Goal: Communication & Community: Answer question/provide support

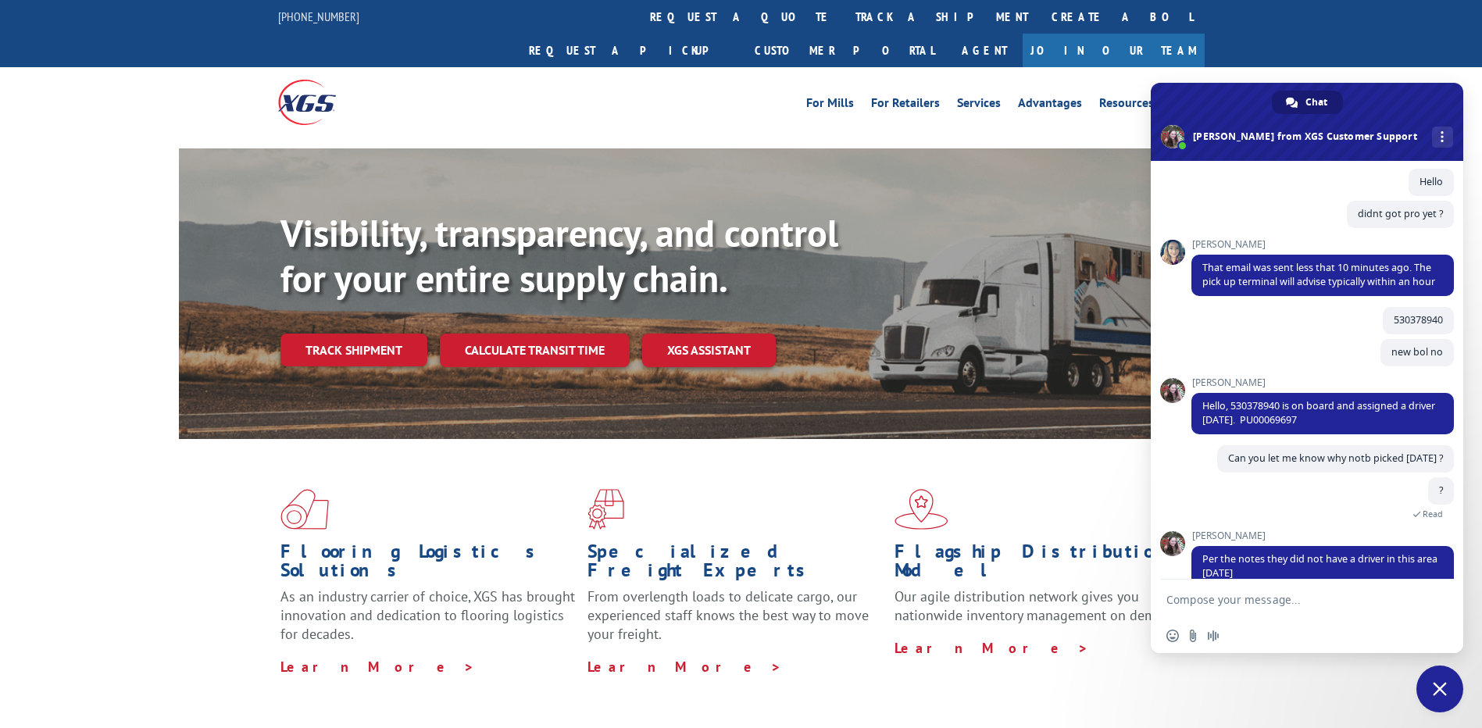
scroll to position [696, 0]
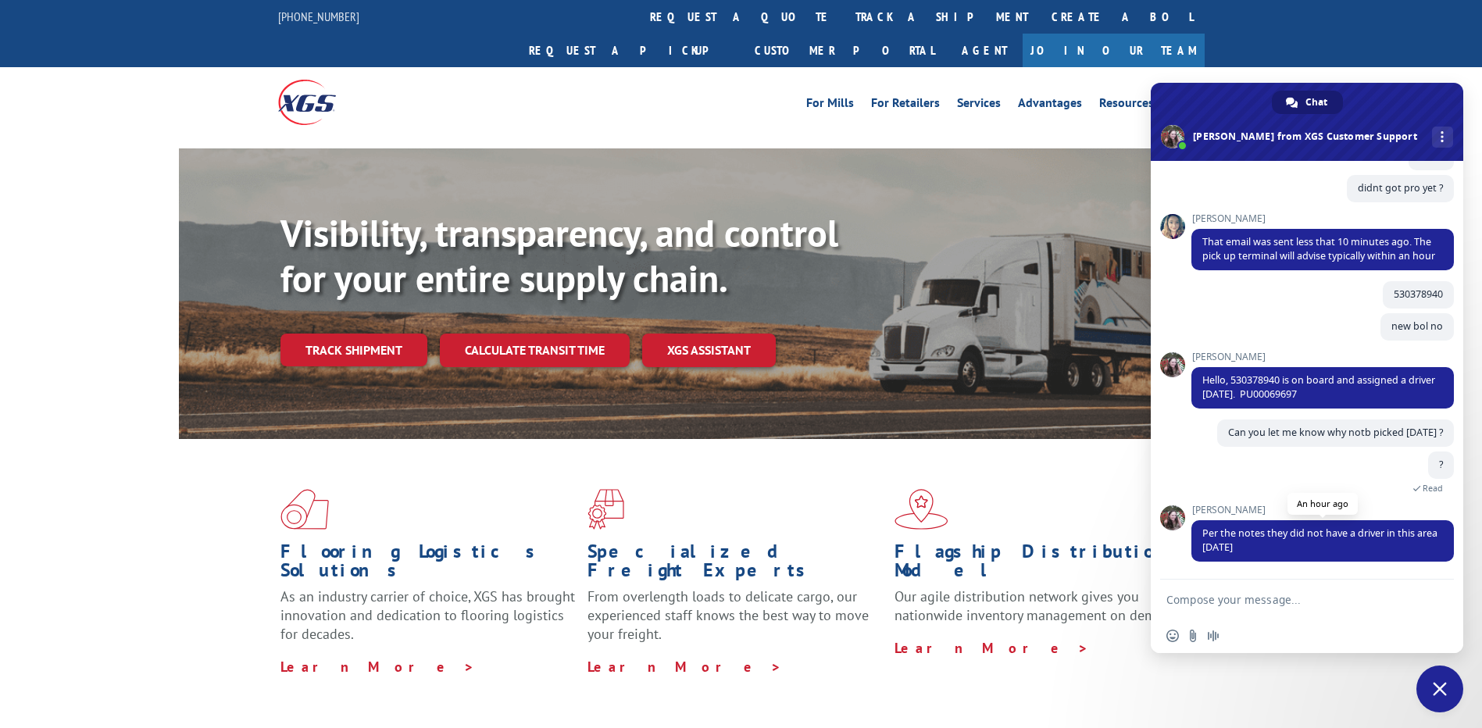
drag, startPoint x: 1284, startPoint y: 553, endPoint x: 1195, endPoint y: 527, distance: 92.7
click at [1195, 527] on span "Per the notes they did not have a driver in this area [DATE]" at bounding box center [1323, 540] width 263 height 41
click at [1296, 462] on div "? An hour ago Read" at bounding box center [1323, 478] width 263 height 53
click at [1260, 604] on textarea "Compose your message..." at bounding box center [1290, 600] width 247 height 14
type textarea "Hello"
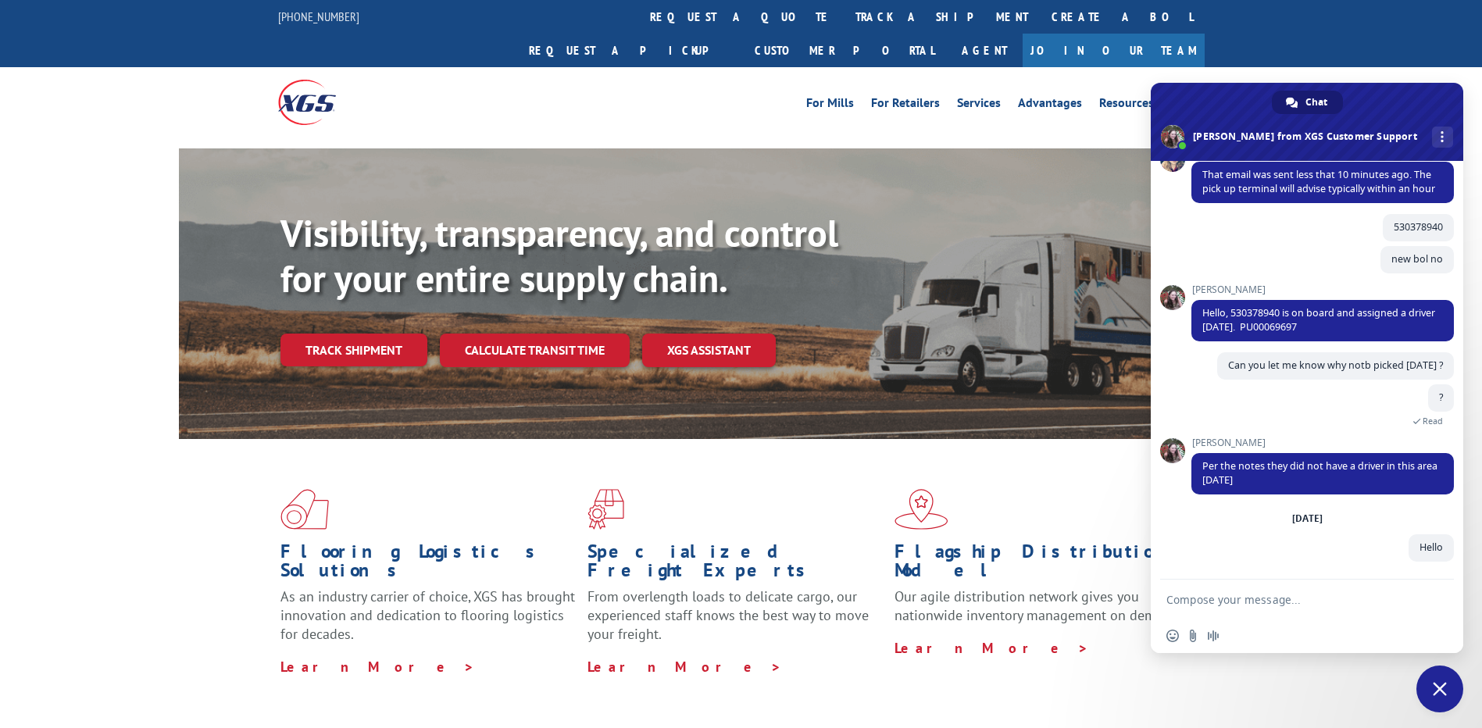
scroll to position [763, 0]
click at [1242, 601] on textarea "Compose your message..." at bounding box center [1290, 600] width 247 height 14
paste textarea "530378940"
type textarea "530378940"
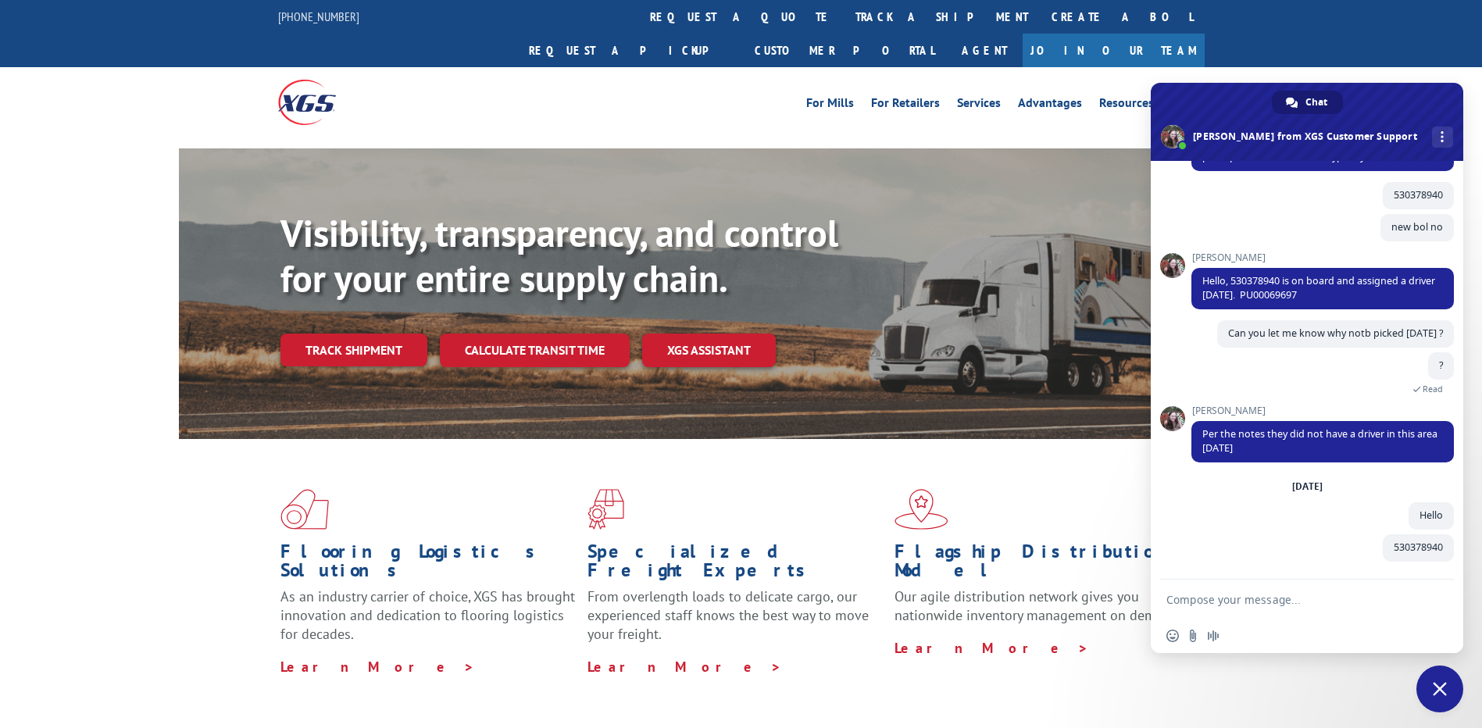
scroll to position [796, 0]
type textarea "Bol"
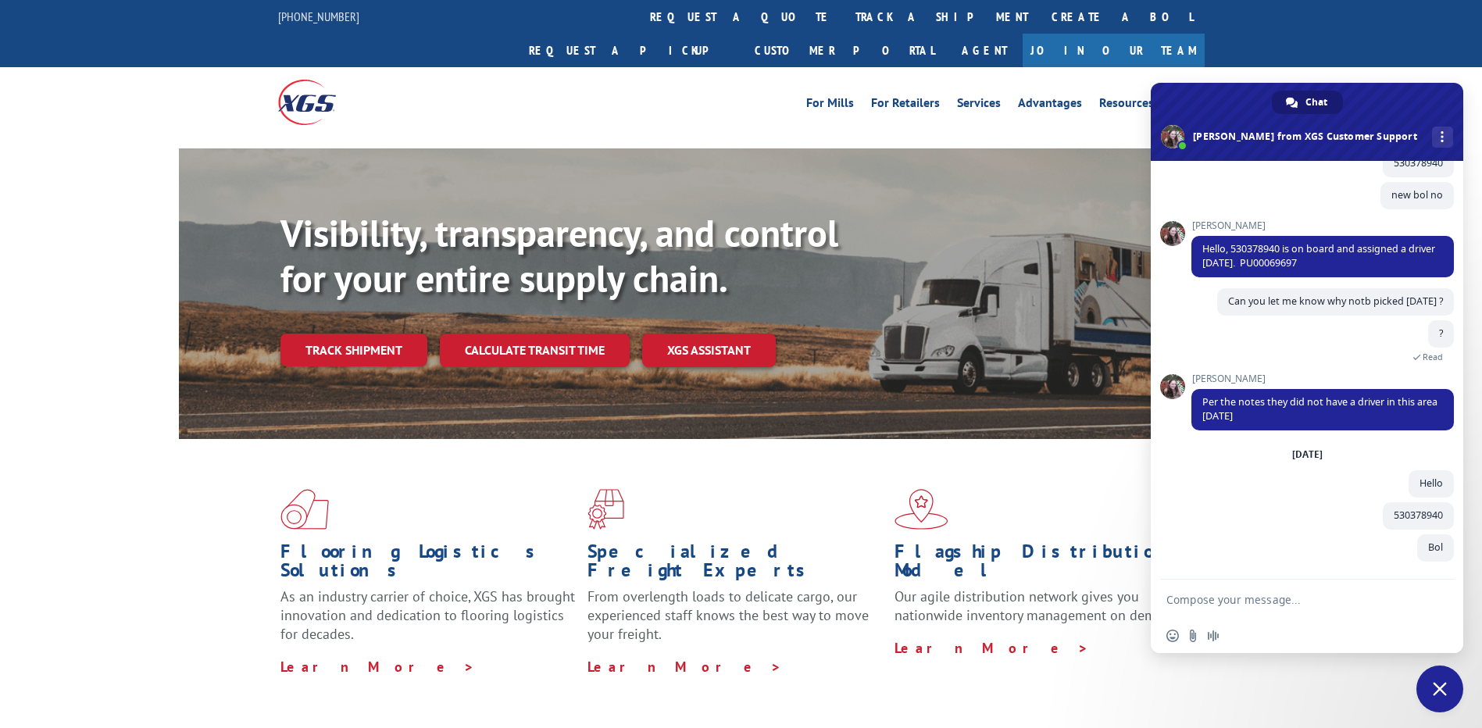
scroll to position [828, 0]
click at [1237, 605] on textarea "Compose your message..." at bounding box center [1290, 600] width 247 height 14
paste textarea "530402406"
type textarea "530402406 BOL"
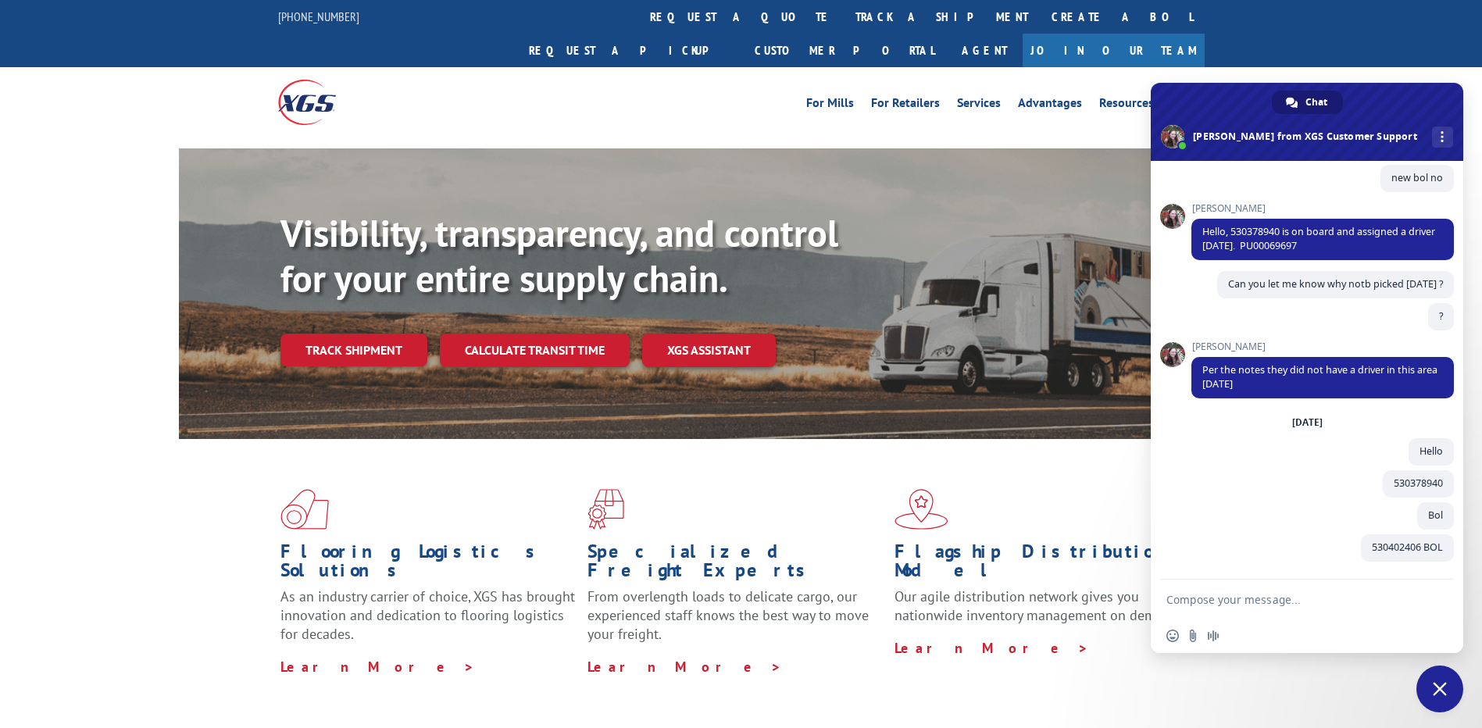
scroll to position [860, 0]
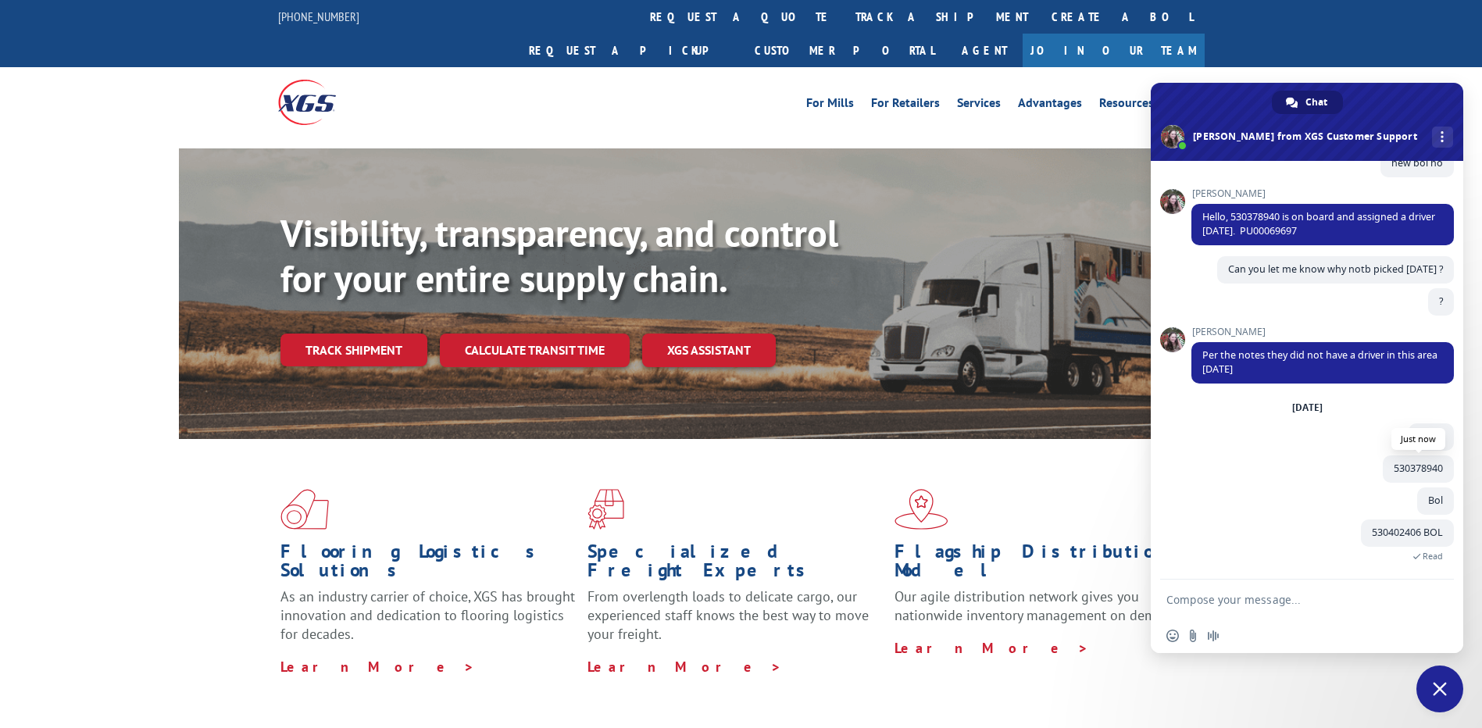
click at [1401, 465] on span "530378940" at bounding box center [1418, 468] width 49 height 13
copy span "530378940"
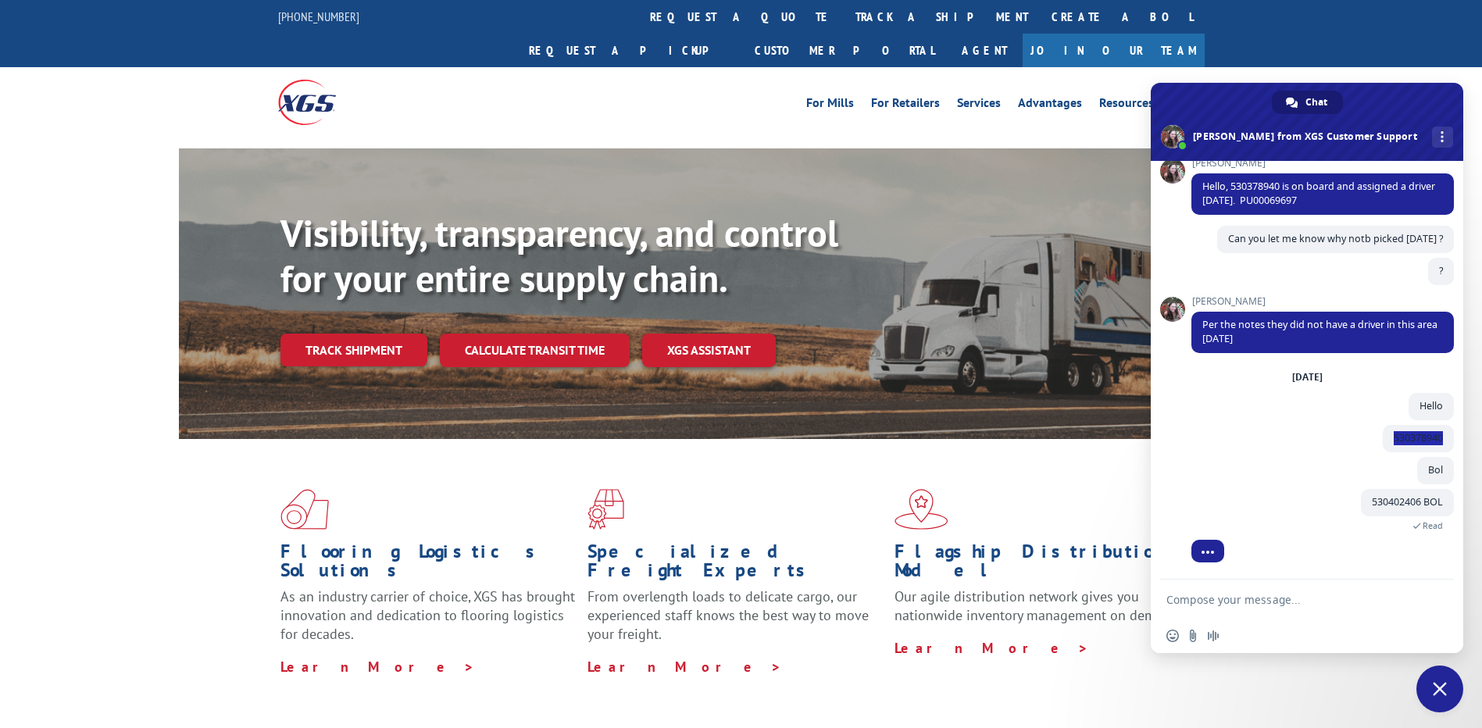
scroll to position [890, 0]
click at [1361, 505] on span "530402406 BOL" at bounding box center [1407, 502] width 93 height 27
click at [1418, 475] on span "Bol" at bounding box center [1436, 470] width 37 height 27
click at [1404, 471] on div "Bol A few seconds ago" at bounding box center [1323, 473] width 263 height 32
click at [1270, 459] on div "Bol A few seconds ago" at bounding box center [1323, 473] width 263 height 32
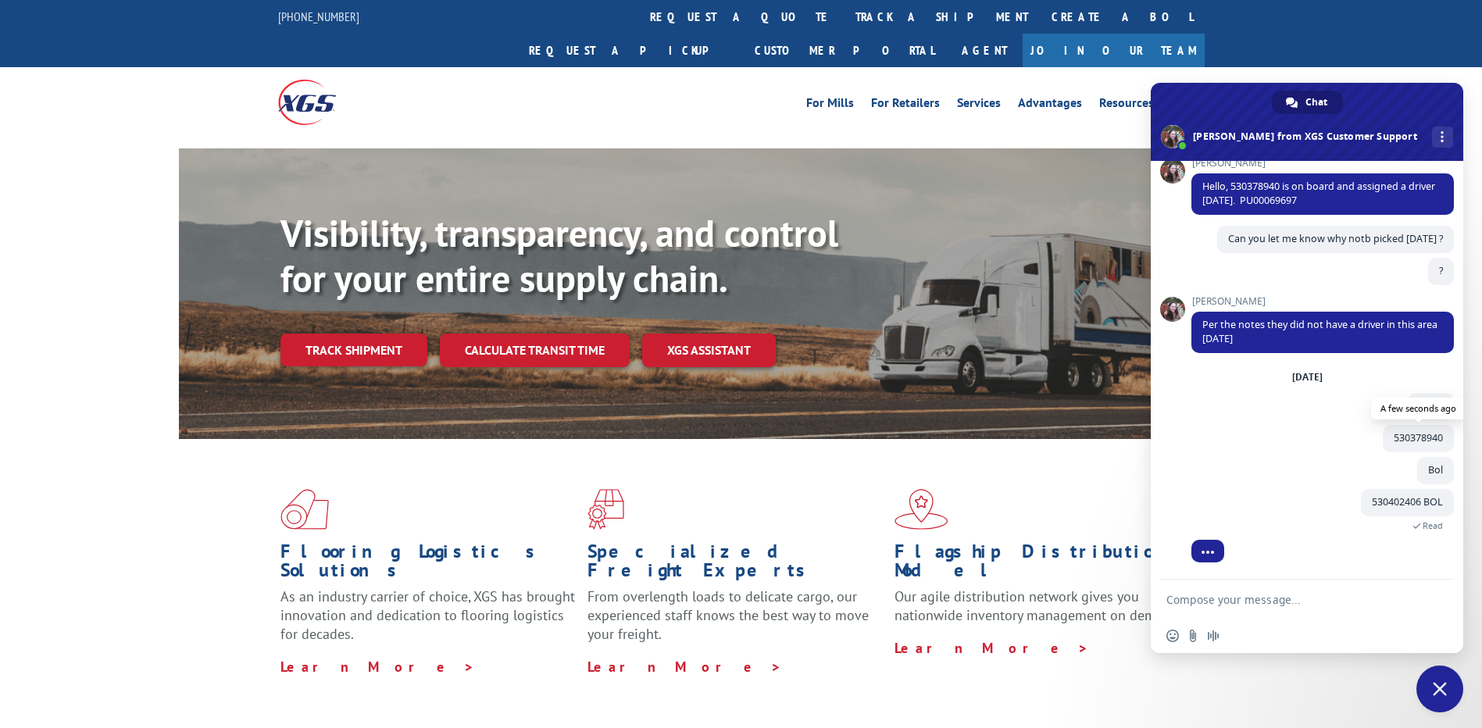
click at [1406, 436] on span "530378940" at bounding box center [1418, 437] width 49 height 13
copy span "530378940"
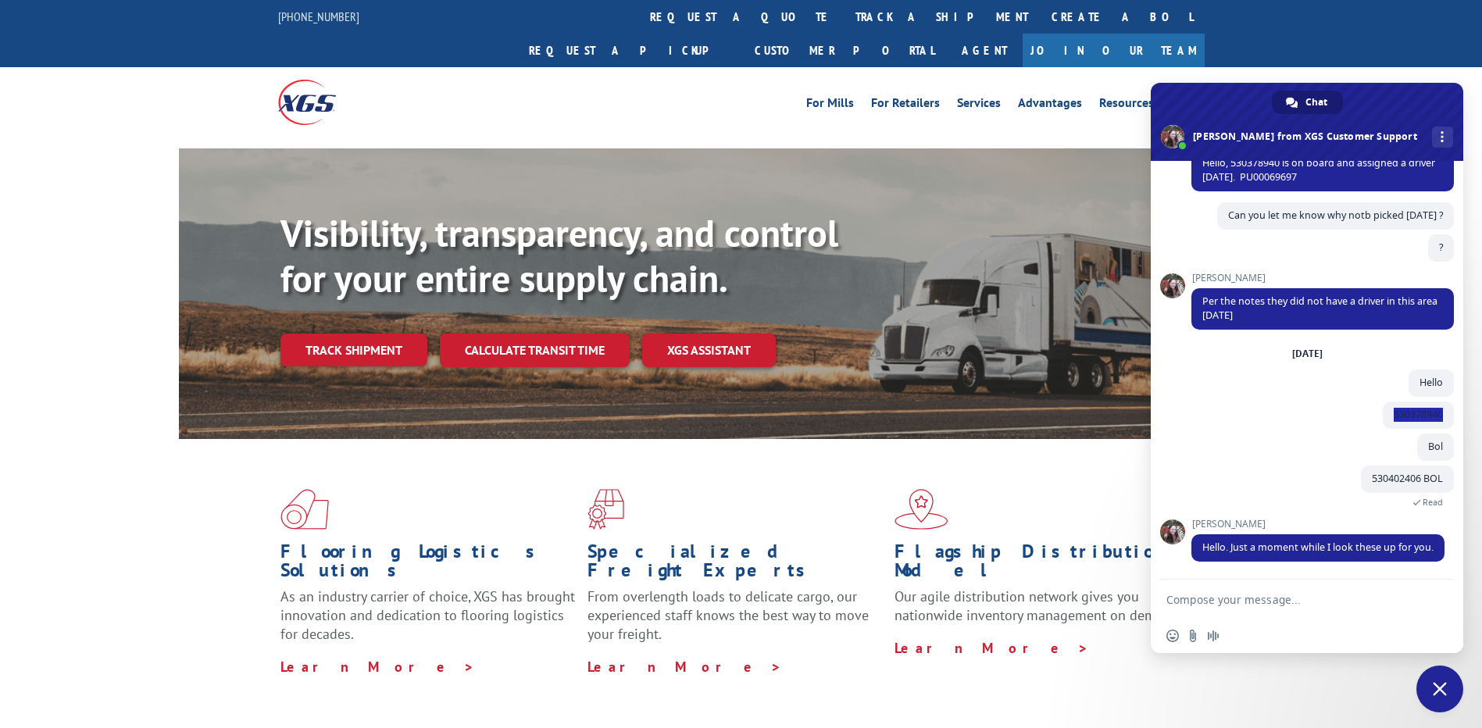
scroll to position [928, 0]
click at [1372, 472] on span "530402406 BOL" at bounding box center [1407, 478] width 71 height 13
copy span "530402406"
click at [1217, 597] on textarea "Compose your message..." at bounding box center [1290, 600] width 247 height 14
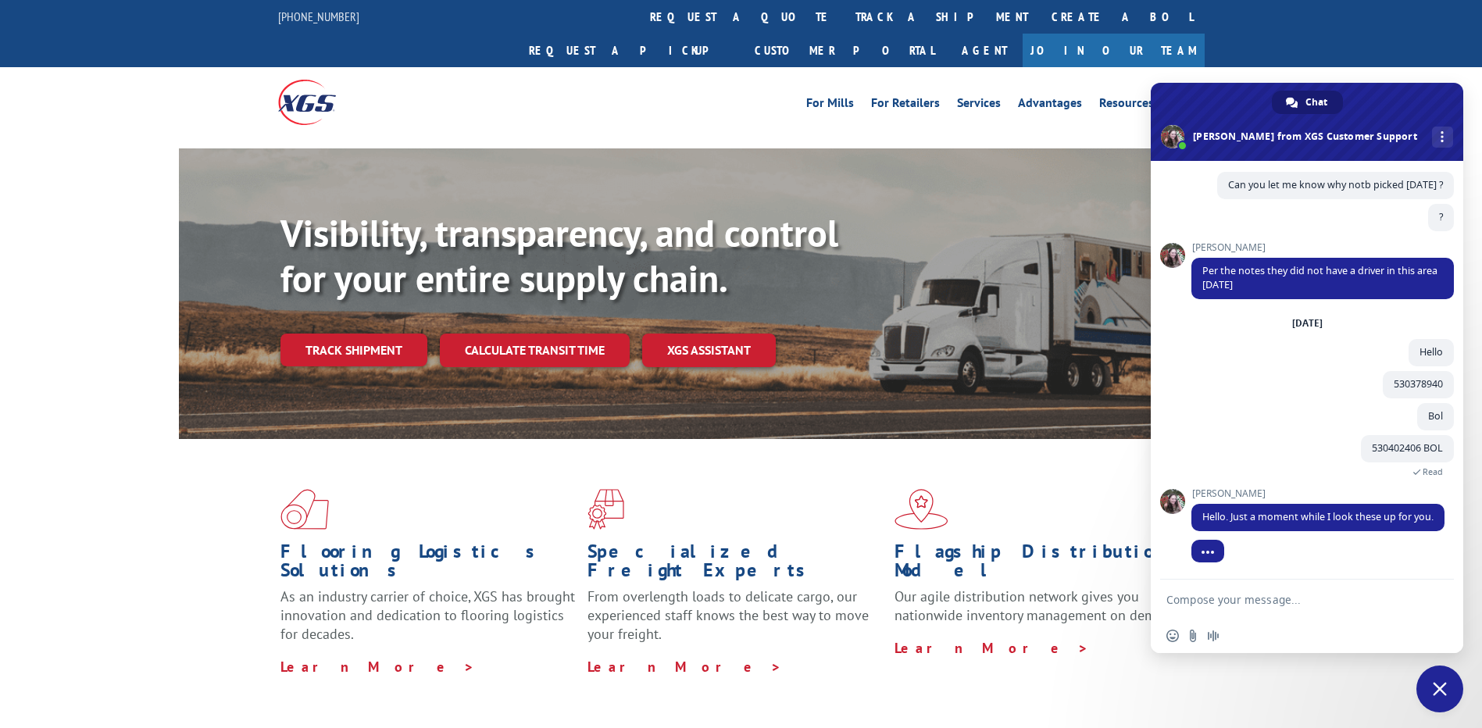
scroll to position [958, 0]
click at [1282, 594] on textarea "Compose your message..." at bounding box center [1290, 600] width 247 height 14
click at [1340, 611] on form at bounding box center [1290, 601] width 247 height 42
click at [1337, 597] on textarea "Compose your message..." at bounding box center [1290, 600] width 247 height 14
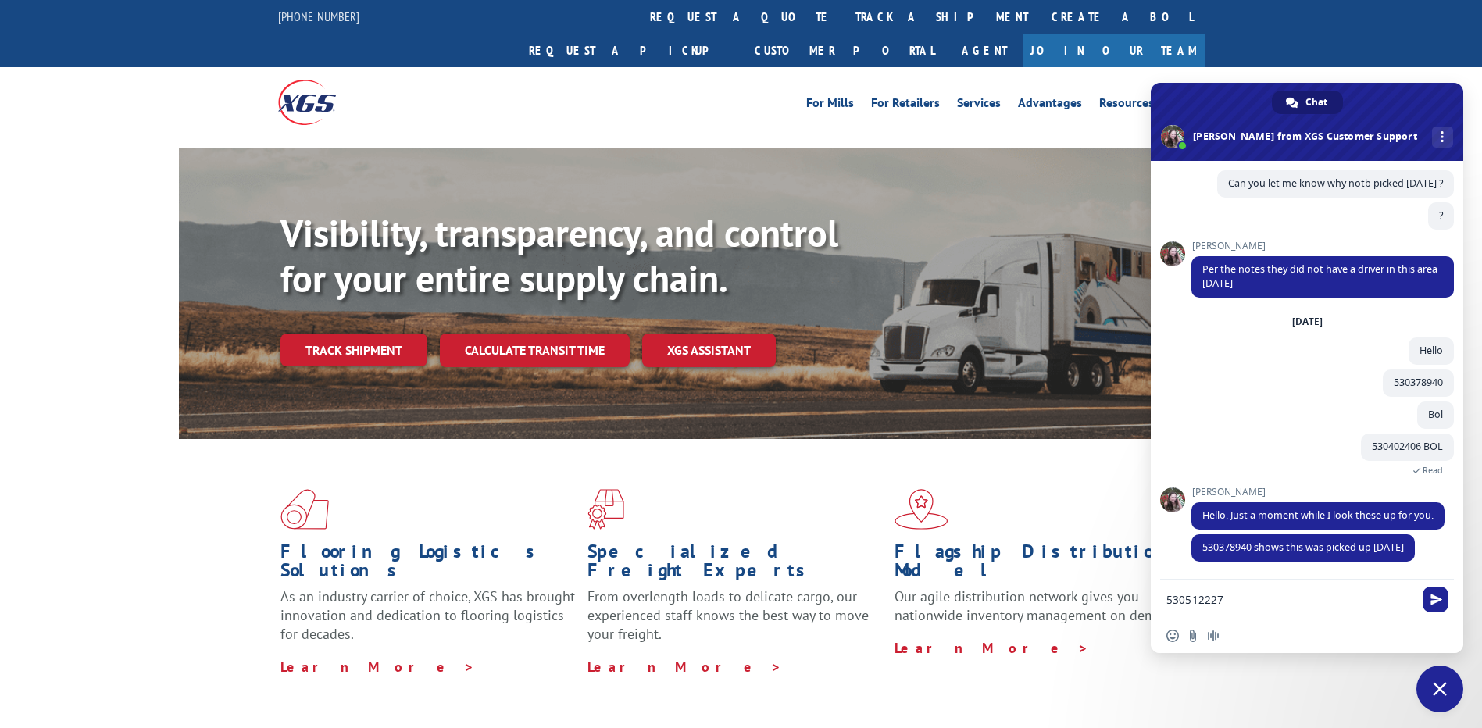
drag, startPoint x: 1268, startPoint y: 602, endPoint x: 1165, endPoint y: 596, distance: 102.6
click at [1165, 596] on div "530512227" at bounding box center [1307, 601] width 313 height 42
type textarea "530512227"
click at [1249, 434] on div "530402406 BOL 3 minutes ago Read" at bounding box center [1323, 460] width 263 height 53
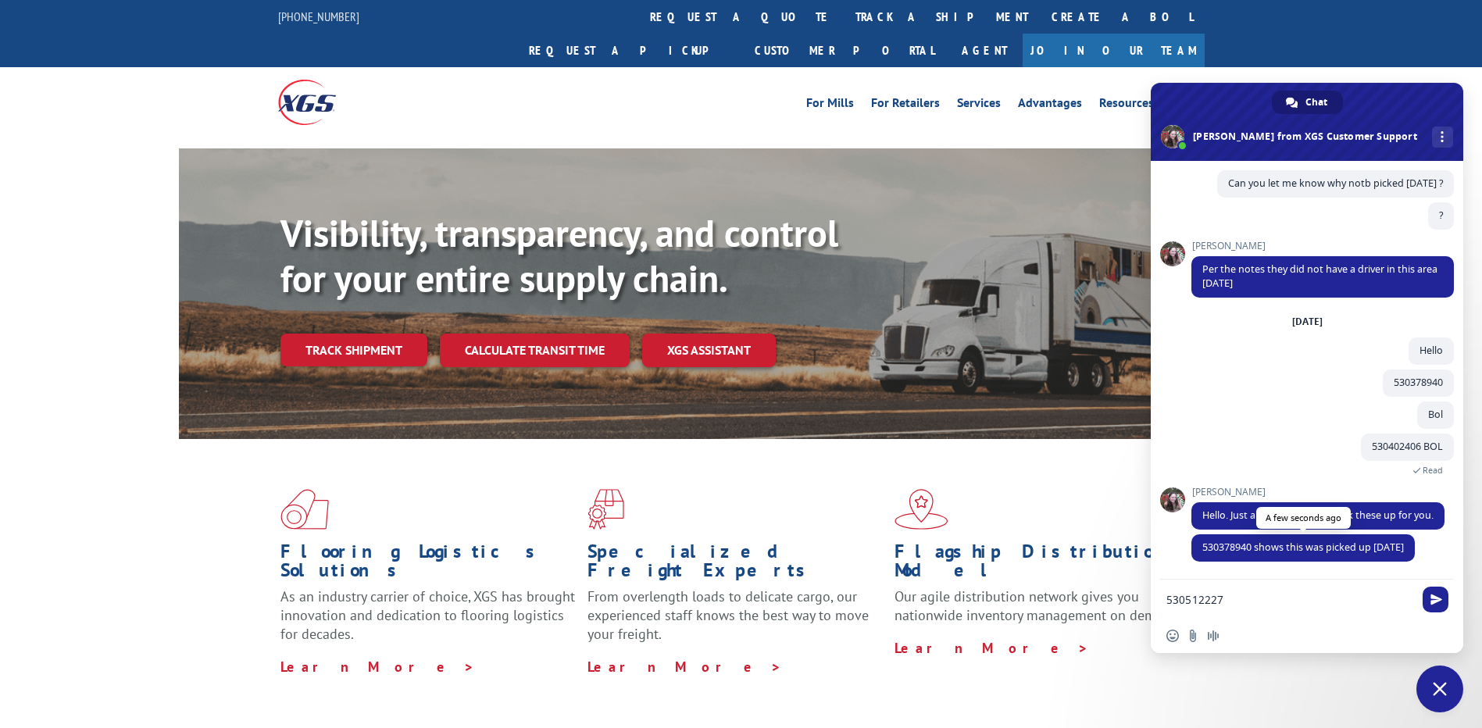
click at [1207, 552] on span "530378940 shows this was picked up [DATE]" at bounding box center [1304, 547] width 202 height 13
click at [1225, 600] on textarea "530512227" at bounding box center [1290, 600] width 247 height 14
drag, startPoint x: 1225, startPoint y: 600, endPoint x: 1174, endPoint y: 603, distance: 50.9
click at [1174, 603] on textarea "530512227" at bounding box center [1290, 600] width 247 height 14
click at [1255, 602] on textarea "Compose your message..." at bounding box center [1290, 600] width 247 height 14
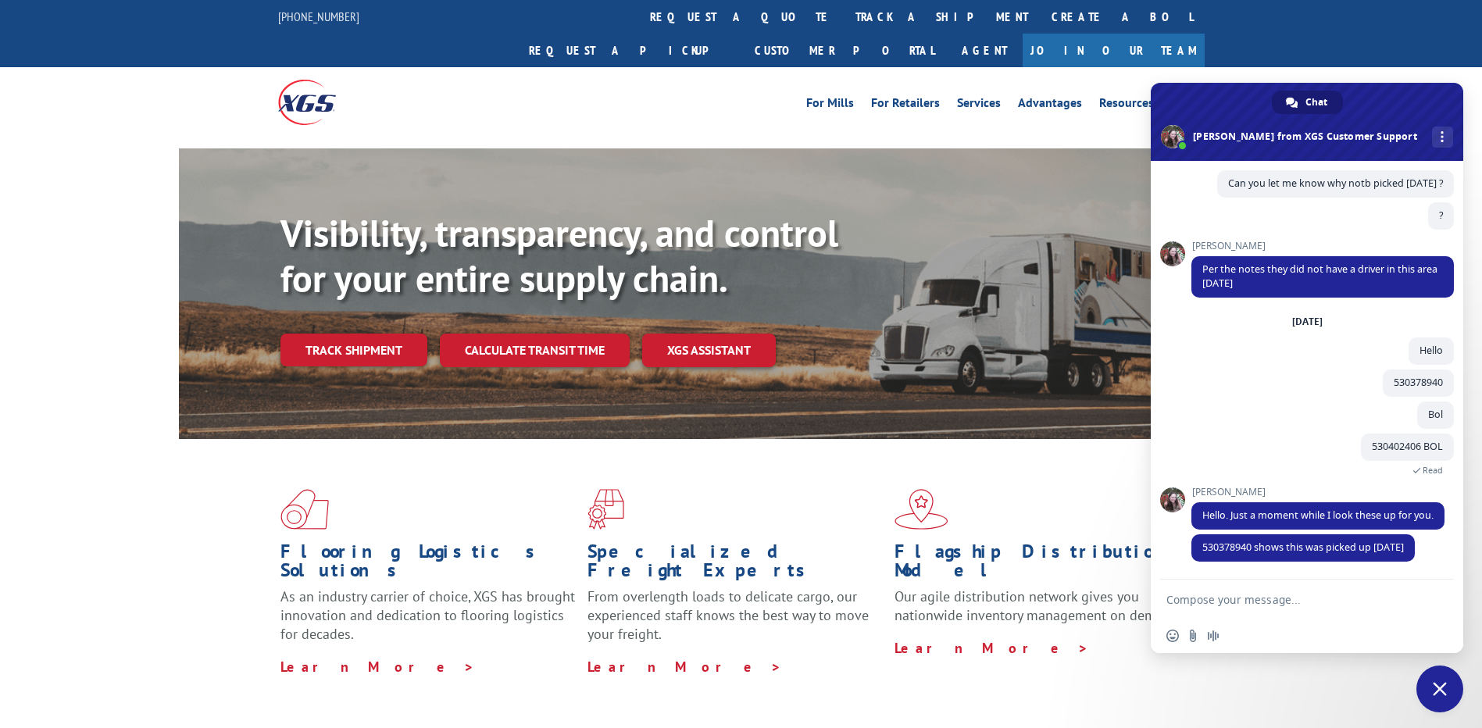
paste textarea "530512227"
type textarea "530512227"
drag, startPoint x: 1253, startPoint y: 598, endPoint x: 1145, endPoint y: 584, distance: 109.5
drag, startPoint x: 1253, startPoint y: 549, endPoint x: 1201, endPoint y: 551, distance: 51.6
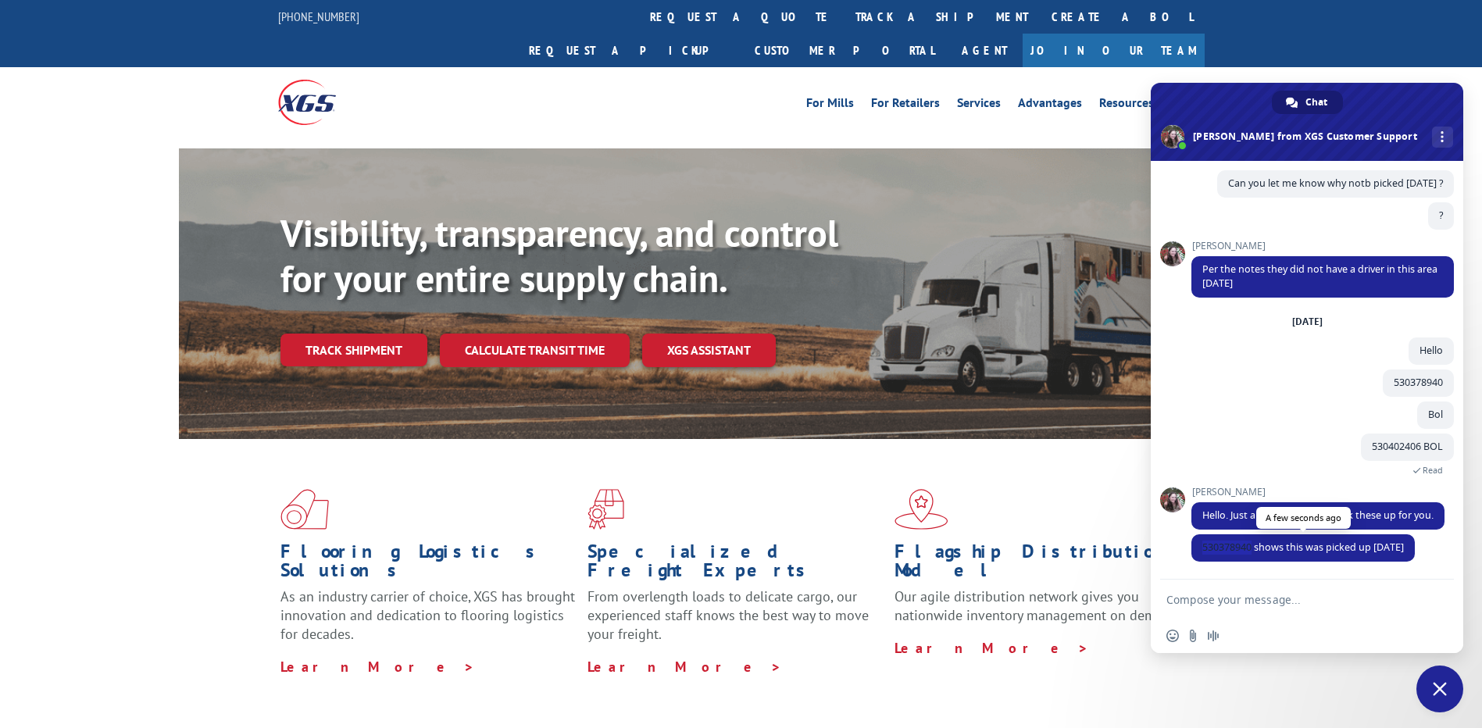
click at [1201, 551] on span "530378940 shows this was picked up [DATE]" at bounding box center [1303, 548] width 223 height 27
copy span "530378940"
click at [1287, 603] on textarea "Compose your message..." at bounding box center [1290, 600] width 247 height 14
paste textarea "530378940"
type textarea "530378940 Pro no"
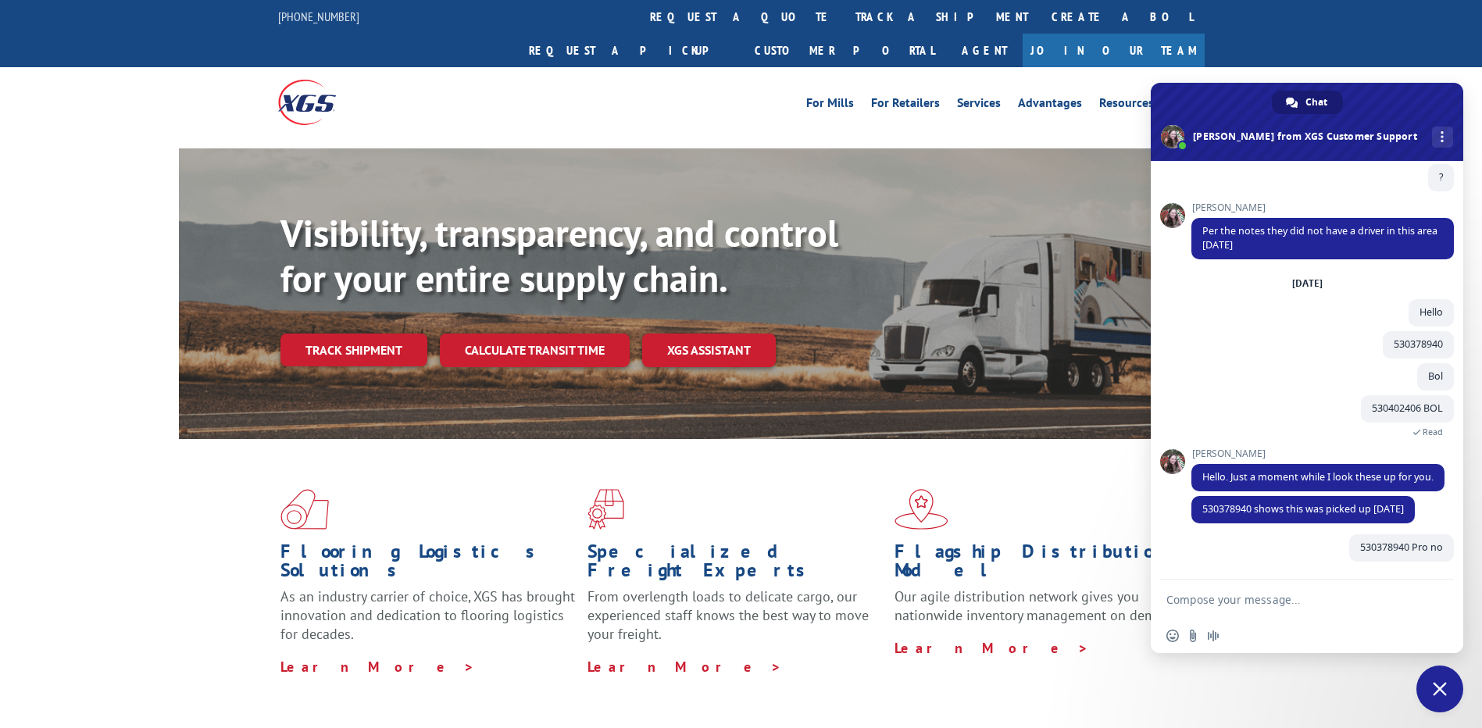
scroll to position [998, 0]
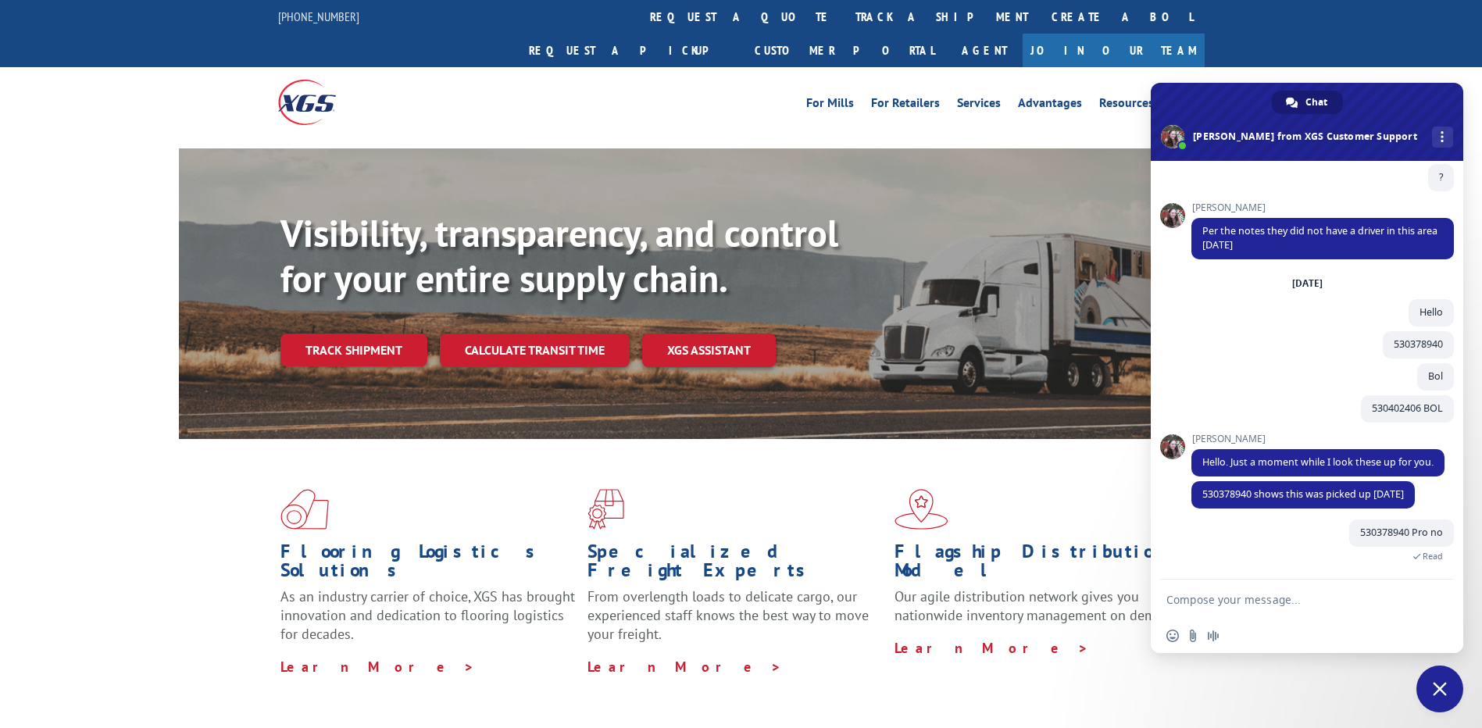
click at [1239, 602] on textarea "Compose your message..." at bounding box center [1290, 600] width 247 height 14
paste textarea "530512227"
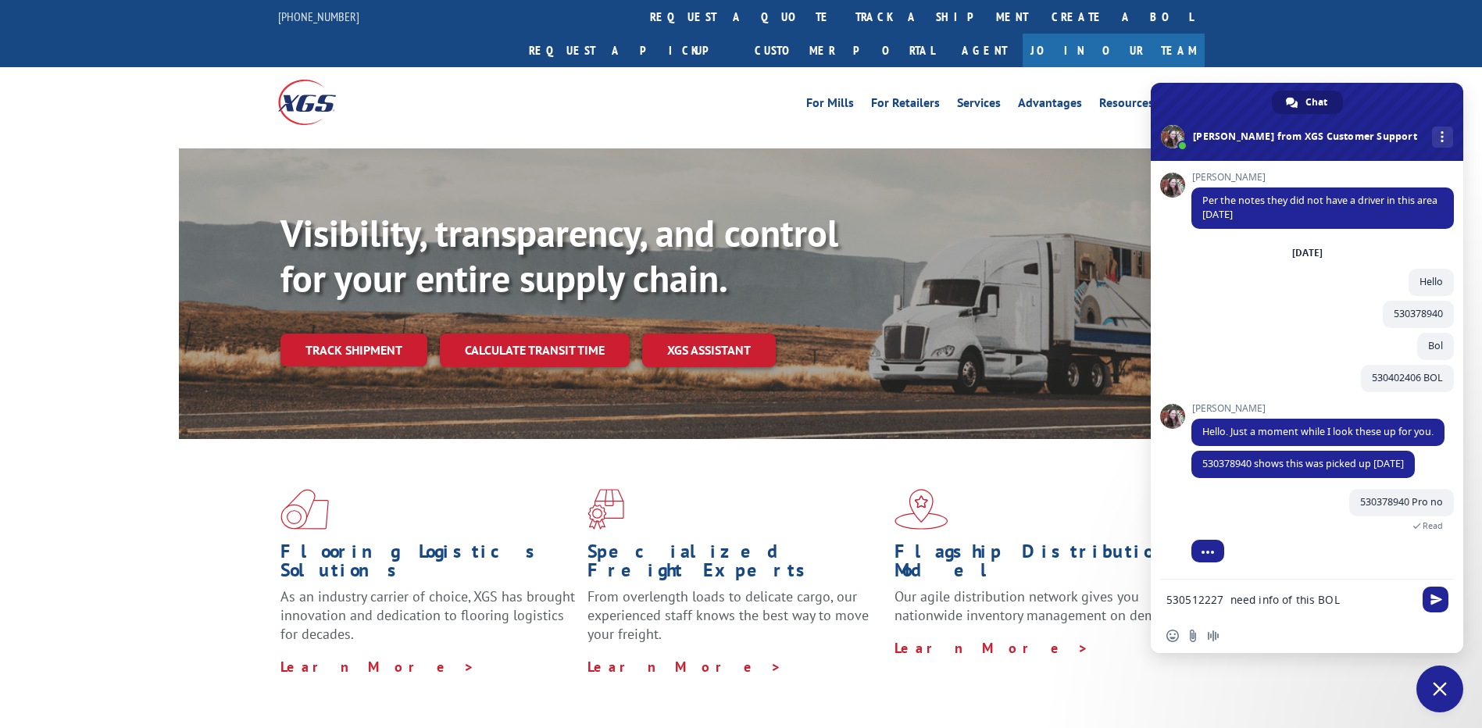
scroll to position [1016, 0]
type textarea "530512227 need info of this BOLalso"
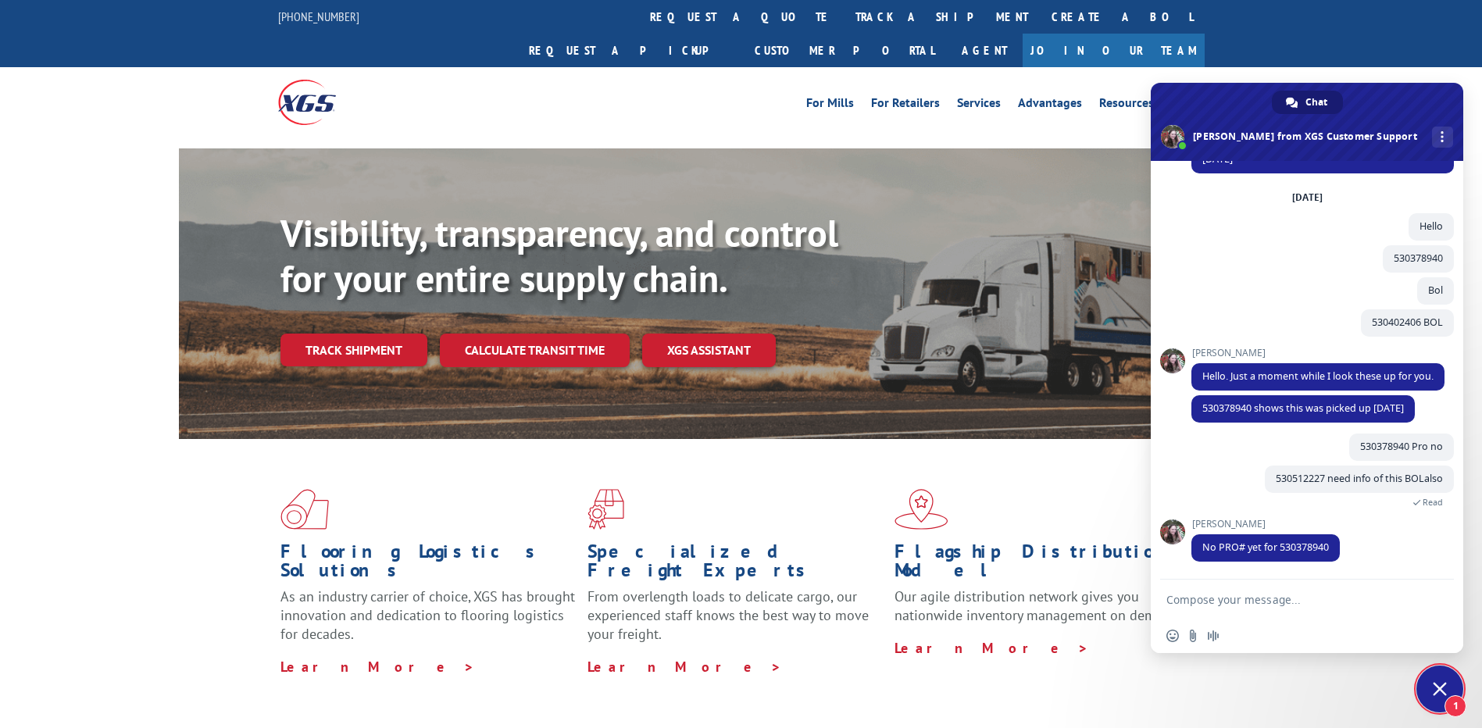
scroll to position [1084, 0]
click at [1278, 549] on span "No PRO# yet for 530378940" at bounding box center [1266, 547] width 127 height 13
click at [1278, 599] on textarea "Compose your message..." at bounding box center [1290, 600] width 247 height 14
type textarea "Okay"
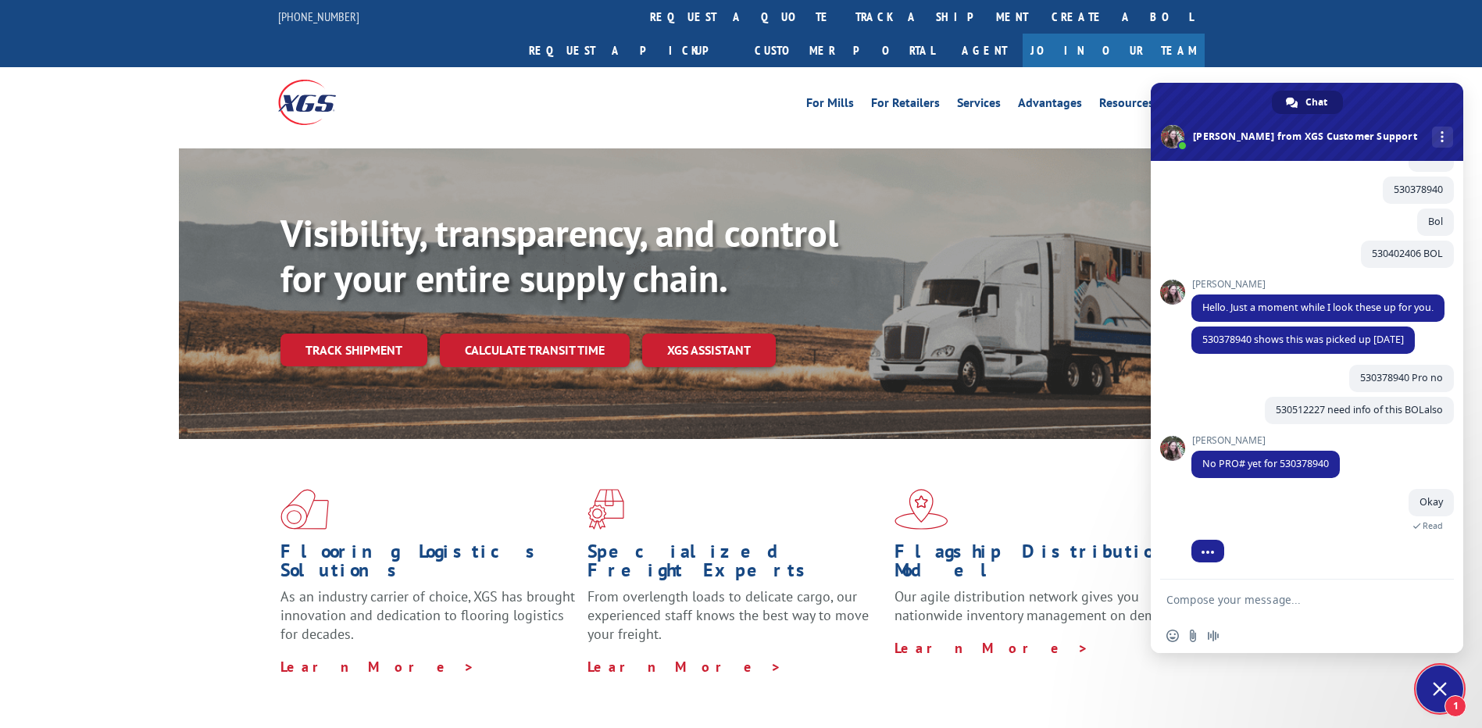
scroll to position [1190, 0]
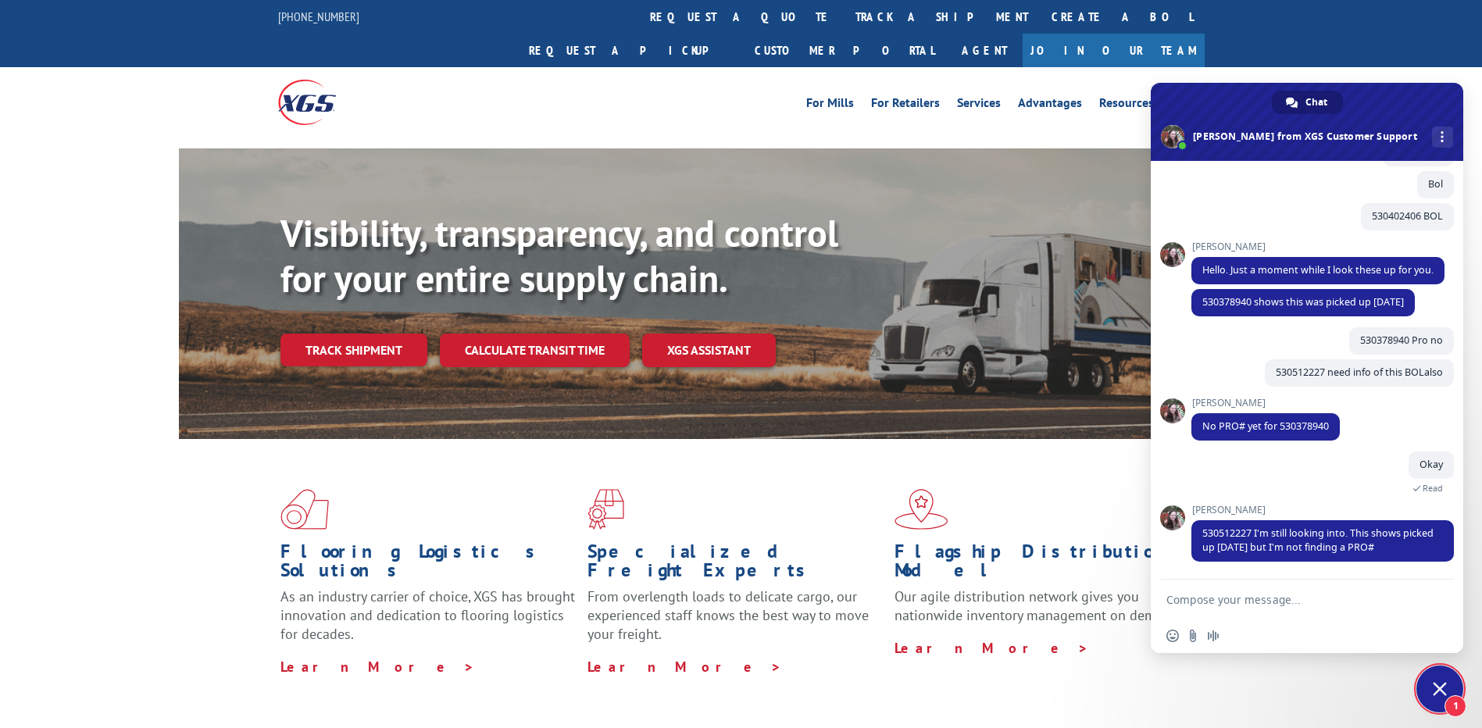
click at [1276, 595] on textarea "Compose your message..." at bounding box center [1290, 600] width 247 height 14
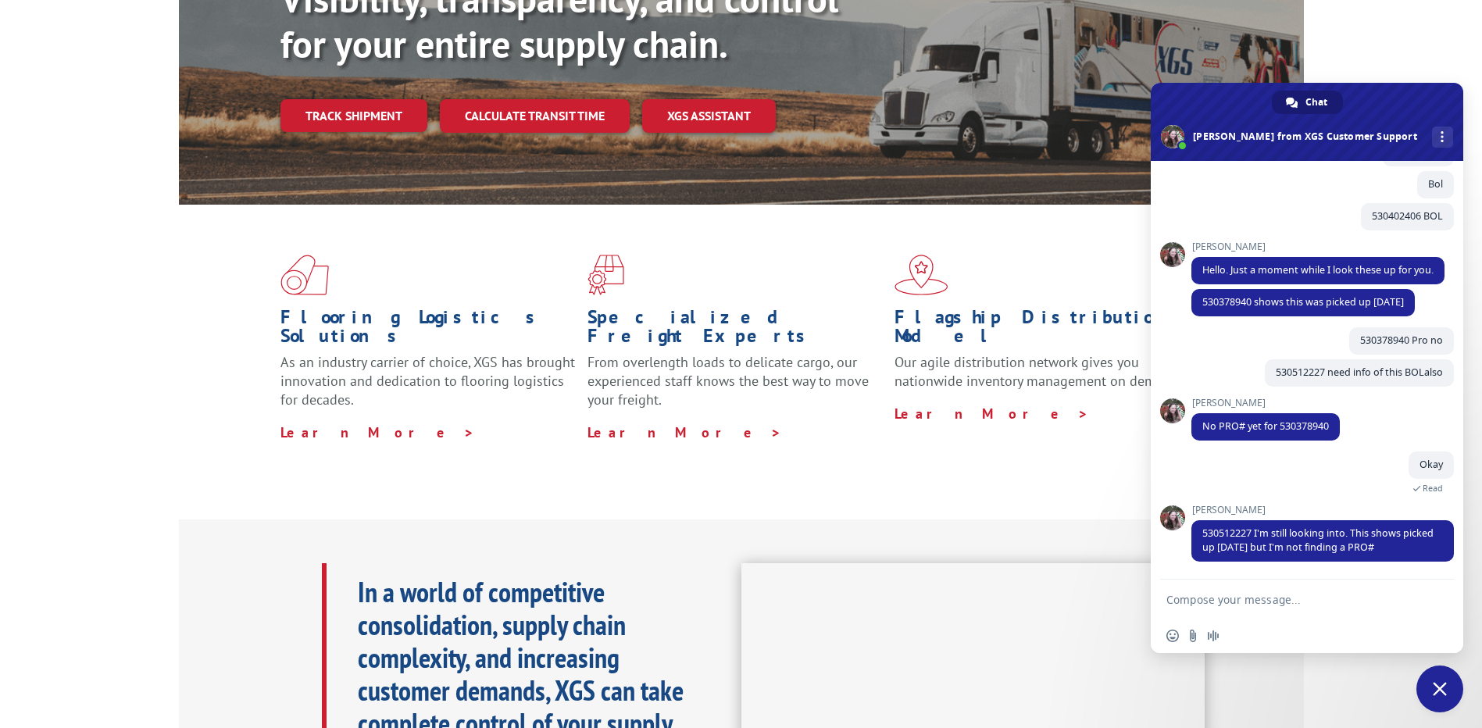
scroll to position [0, 0]
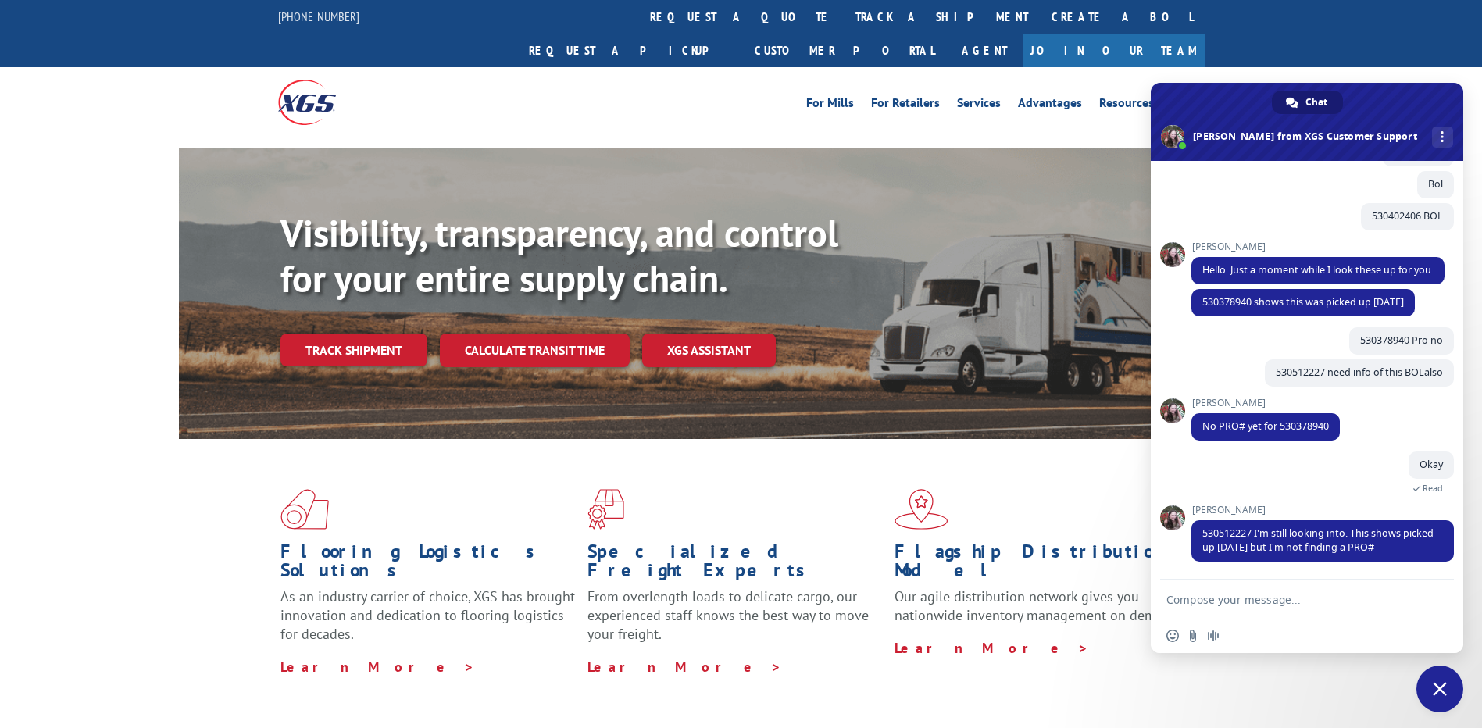
click at [1349, 592] on form at bounding box center [1290, 601] width 247 height 42
click at [1275, 596] on textarea "Compose your message..." at bounding box center [1290, 600] width 247 height 14
type textarea "Alright"
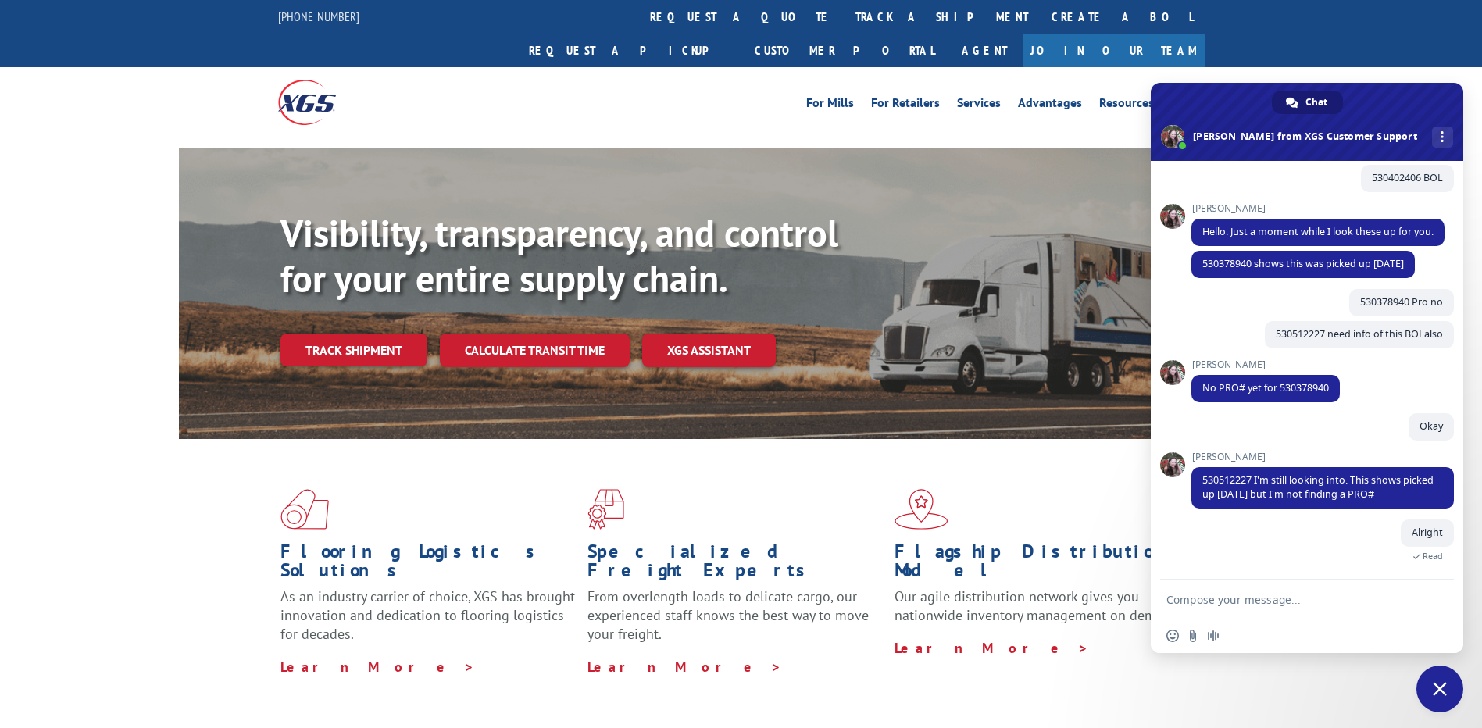
scroll to position [1072, 0]
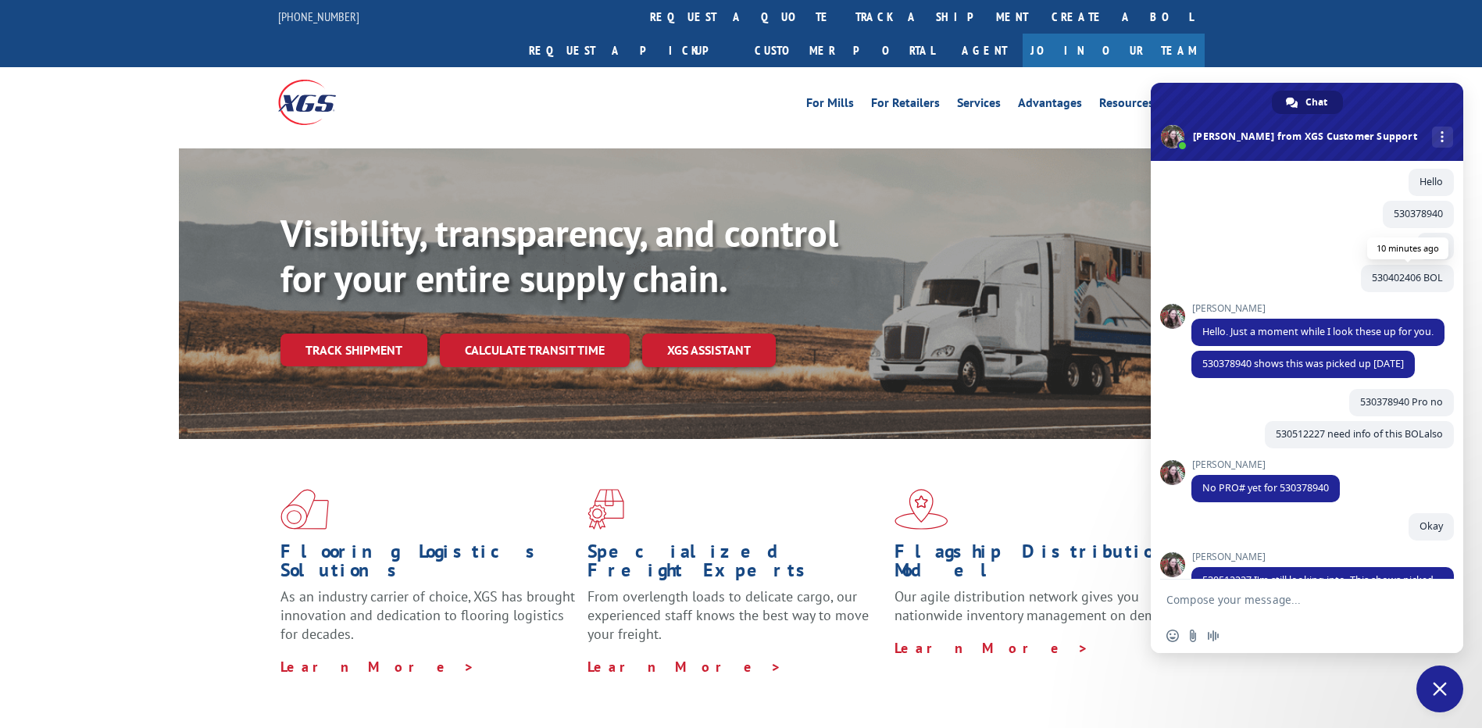
click at [1391, 284] on span "530402406 BOL" at bounding box center [1407, 277] width 71 height 13
copy span "530402406"
paste textarea "530402406"
click at [1245, 594] on textarea "Compose your message..." at bounding box center [1290, 600] width 247 height 14
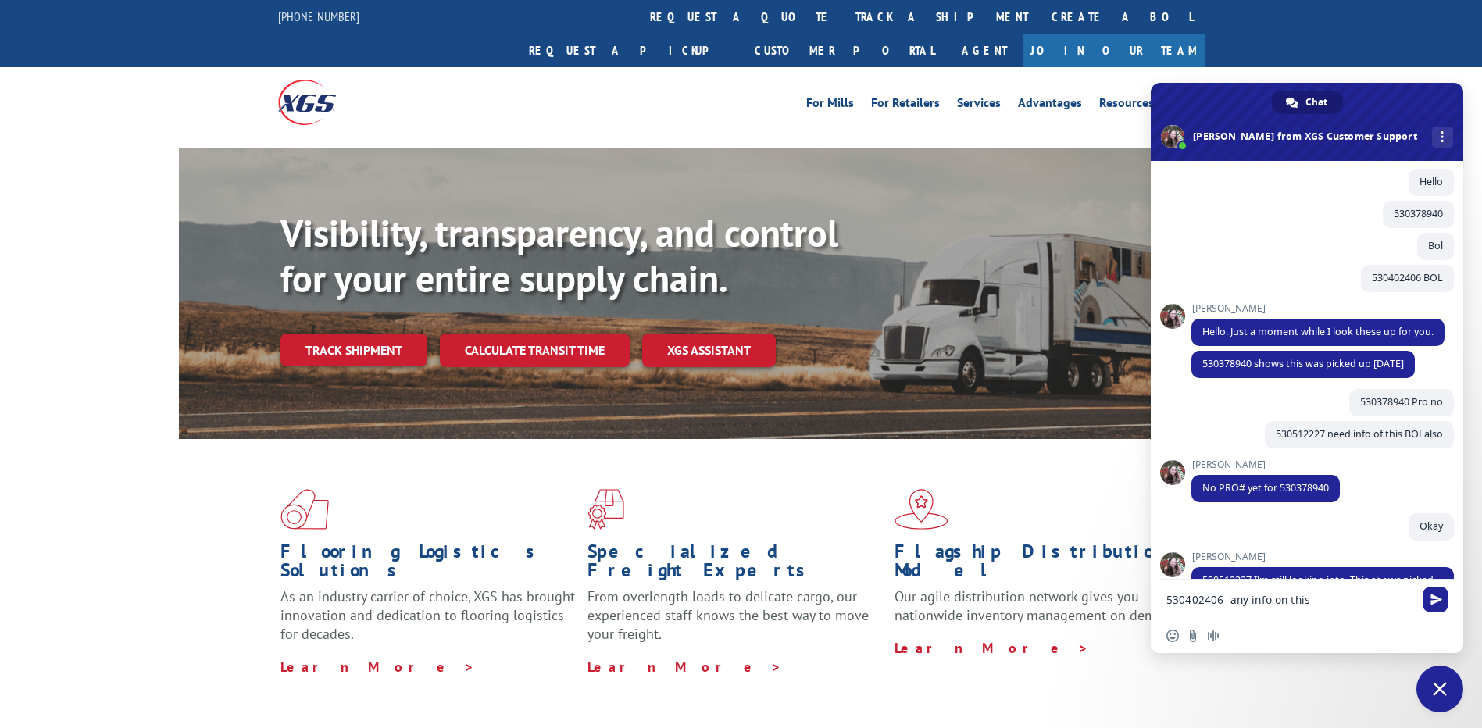
type textarea "530402406 any info on this?"
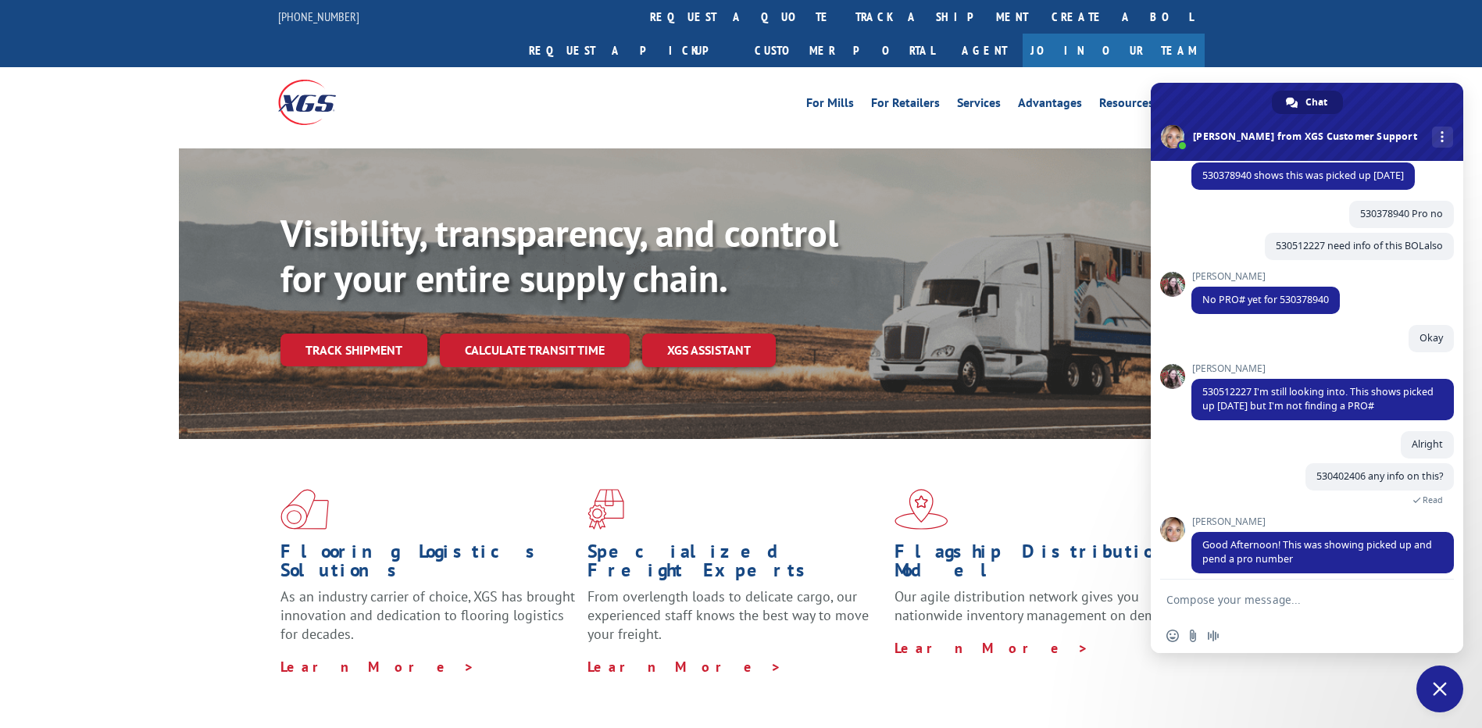
scroll to position [1328, 0]
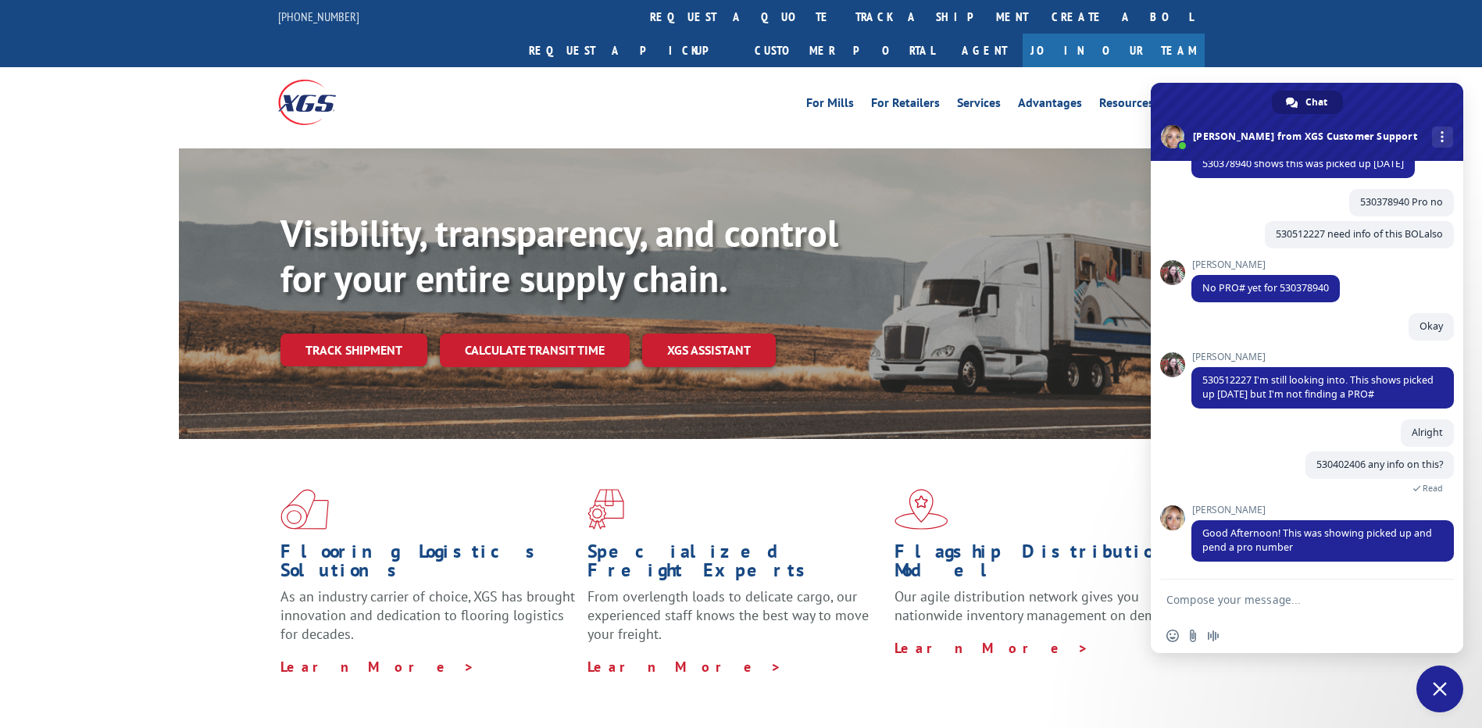
click at [1265, 593] on textarea "Compose your message..." at bounding box center [1290, 600] width 247 height 14
click at [1265, 597] on textarea "Compose your message..." at bounding box center [1290, 600] width 247 height 14
type textarea "So there is no pro yet ?"
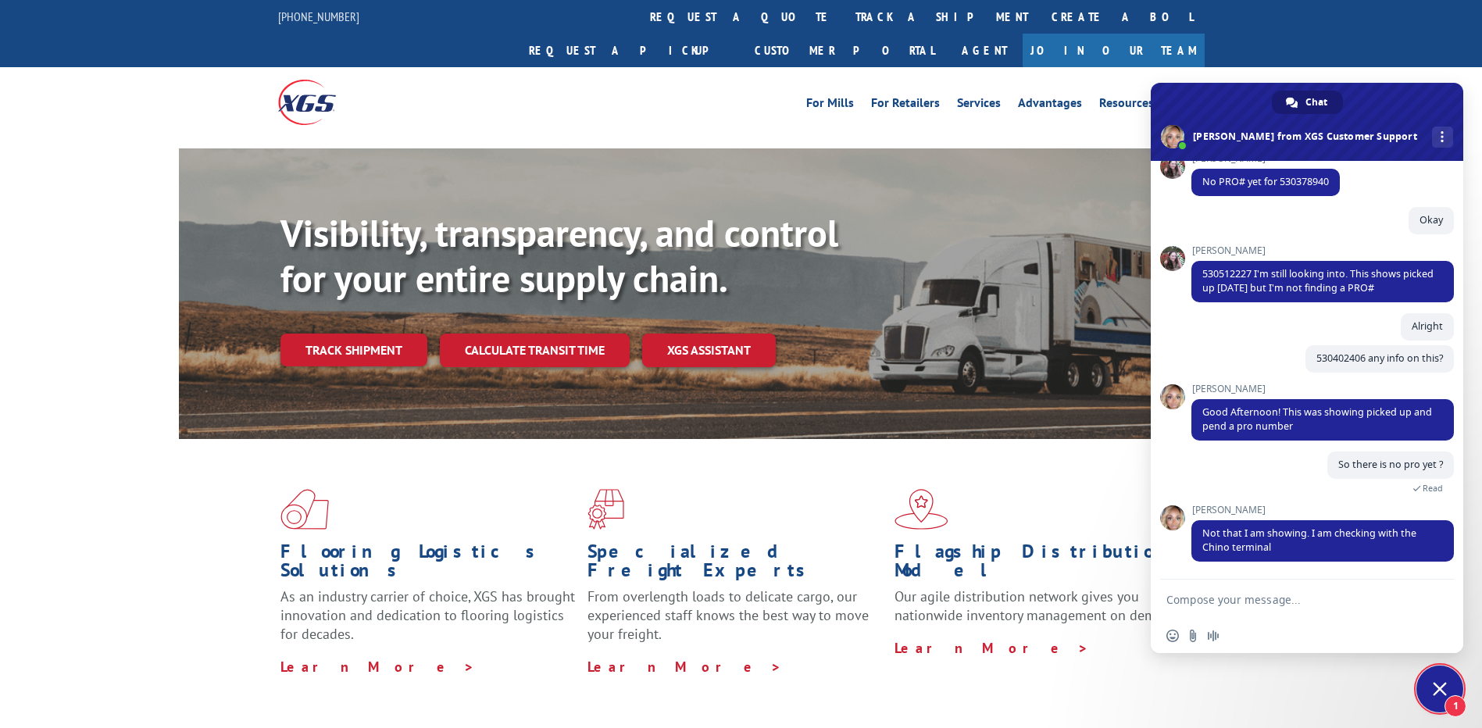
scroll to position [1435, 0]
click at [1315, 599] on textarea "Compose your message..." at bounding box center [1290, 600] width 247 height 14
type textarea "okay"
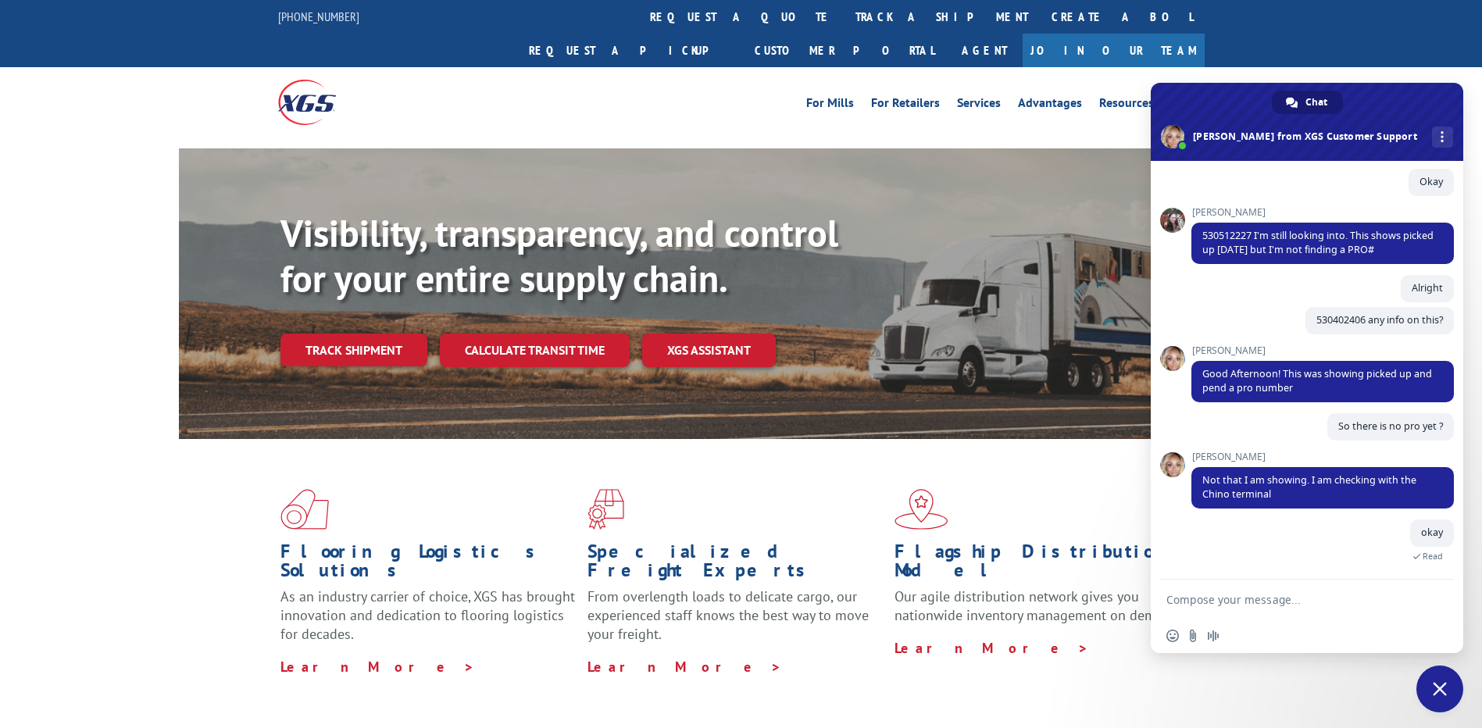
scroll to position [1395, 0]
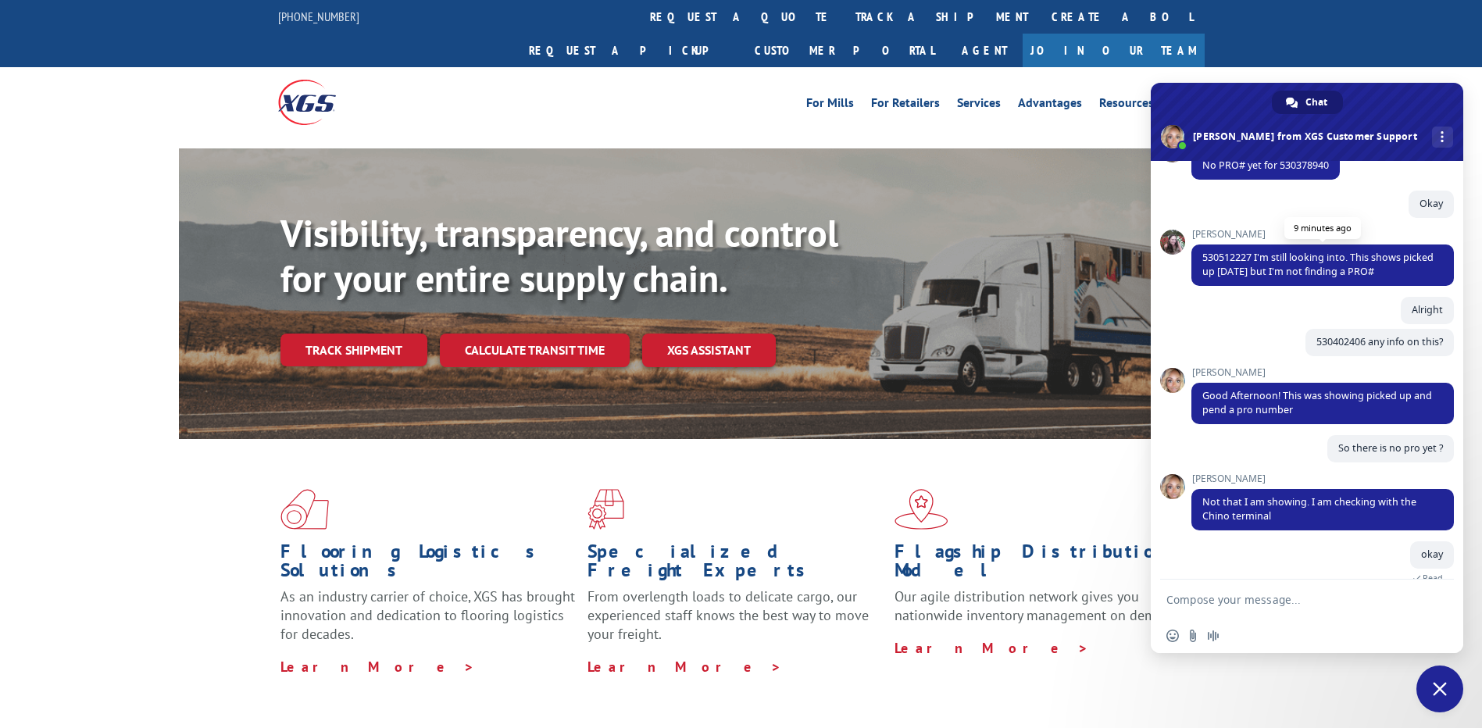
drag, startPoint x: 1428, startPoint y: 328, endPoint x: 1195, endPoint y: 310, distance: 233.6
click at [1195, 286] on span "530512227 I'm still looking into. This shows picked up [DATE] but I'm not findi…" at bounding box center [1323, 265] width 263 height 41
copy span "530512227 I'm still looking into. This shows picked up [DATE] but I'm not findi…"
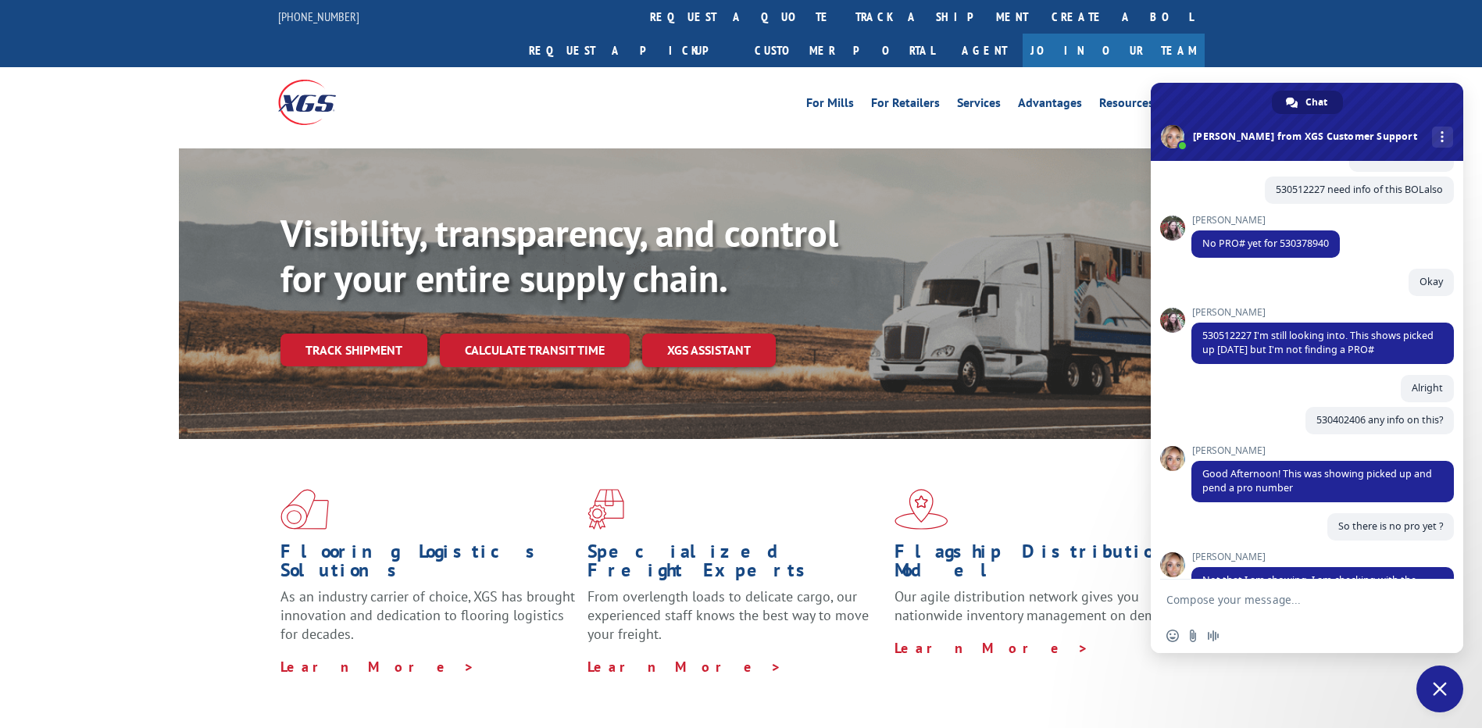
scroll to position [1473, 0]
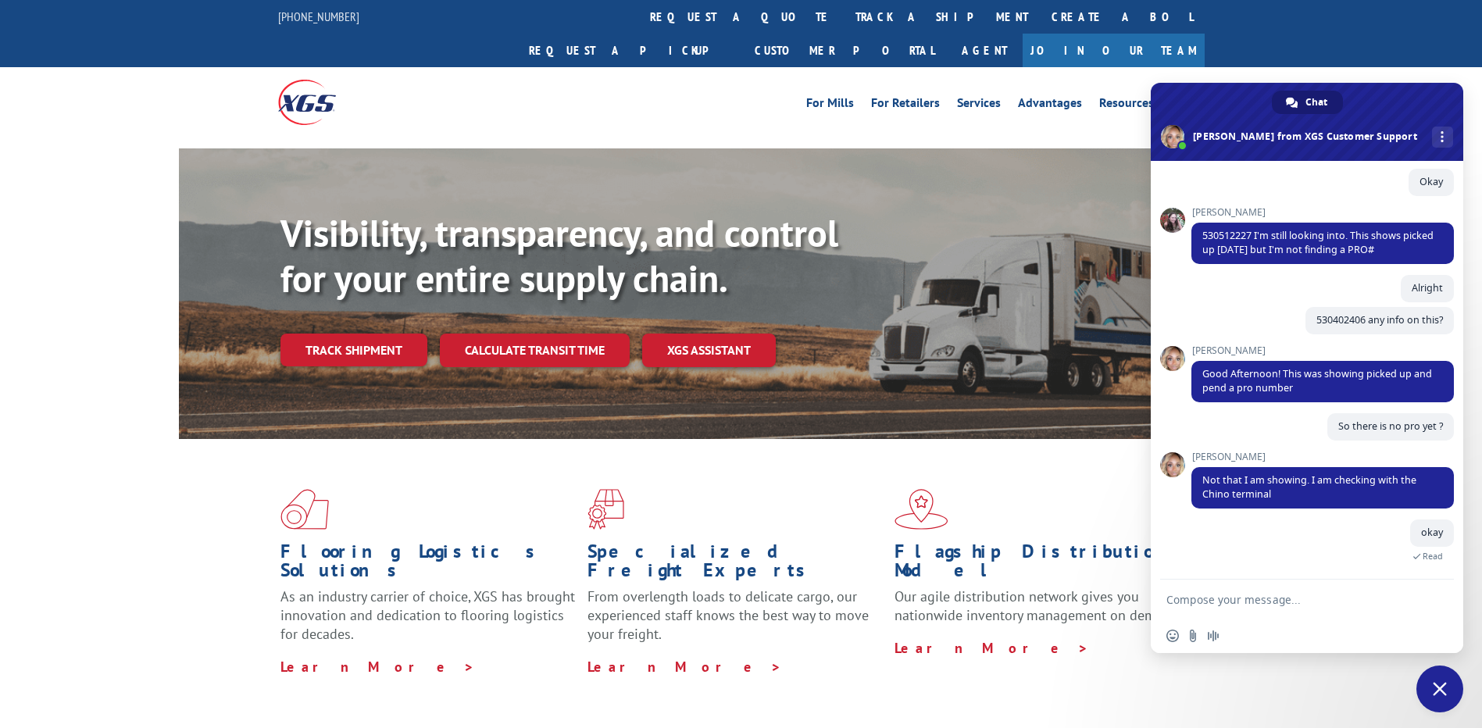
click at [1248, 602] on textarea "Compose your message..." at bounding box center [1290, 600] width 247 height 14
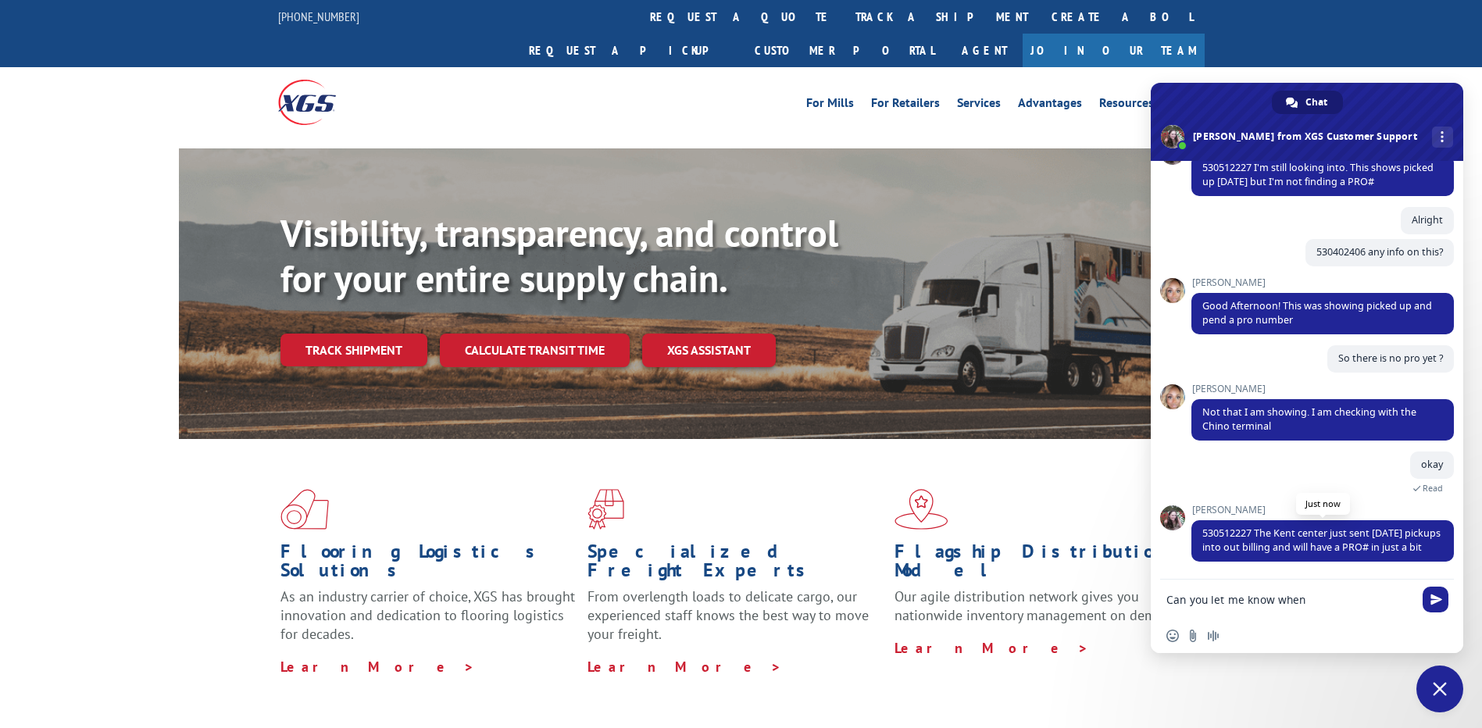
scroll to position [1555, 0]
click at [1313, 595] on textarea "Can you let me know when" at bounding box center [1290, 600] width 247 height 14
type textarea "Can you let me know when this was picked up."
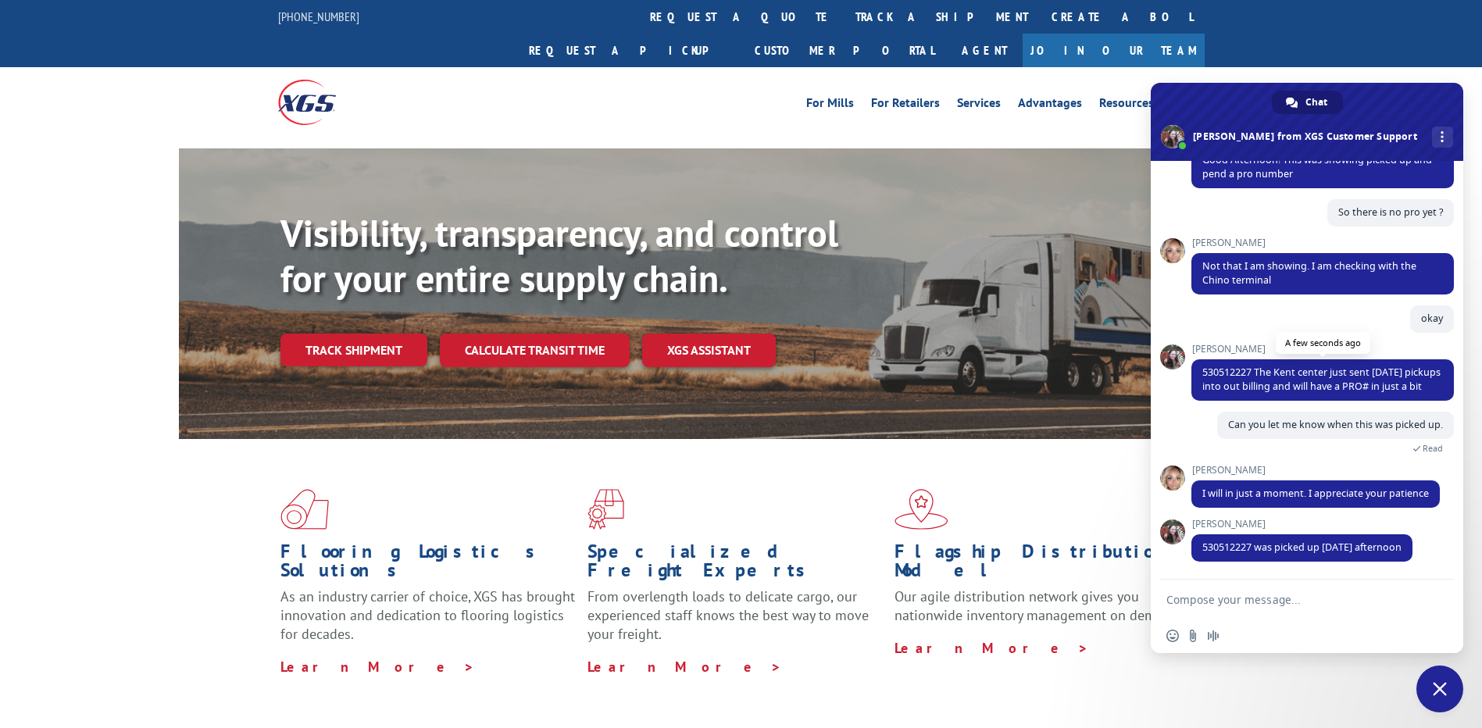
scroll to position [1701, 0]
drag, startPoint x: 1418, startPoint y: 547, endPoint x: 1201, endPoint y: 550, distance: 217.3
click at [1201, 550] on span "530512227 was picked up [DATE] afternoon" at bounding box center [1302, 548] width 221 height 27
copy span "530512227 was picked up [DATE] afternoon"
click at [1267, 595] on textarea "Compose your message..." at bounding box center [1290, 600] width 247 height 14
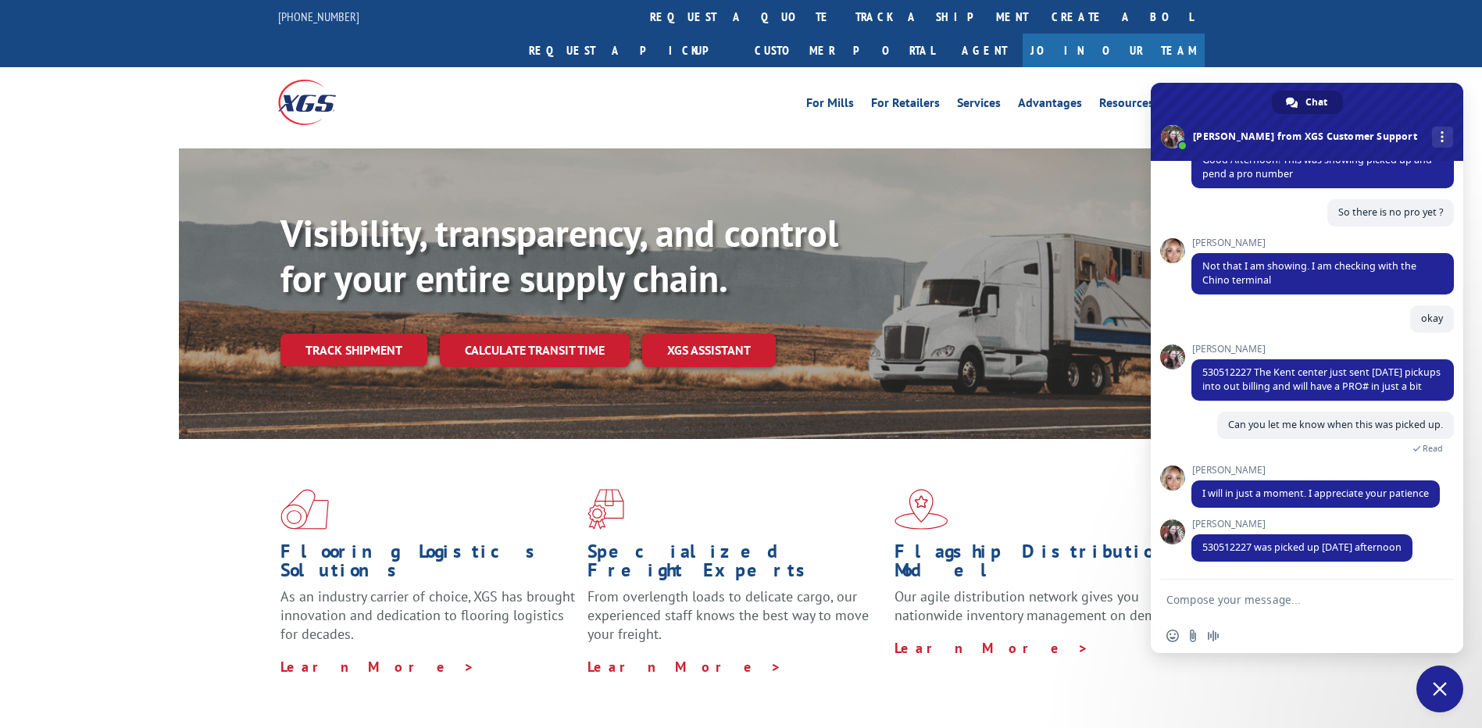
paste textarea "530402406"
type textarea "530402406 when was this picked up"
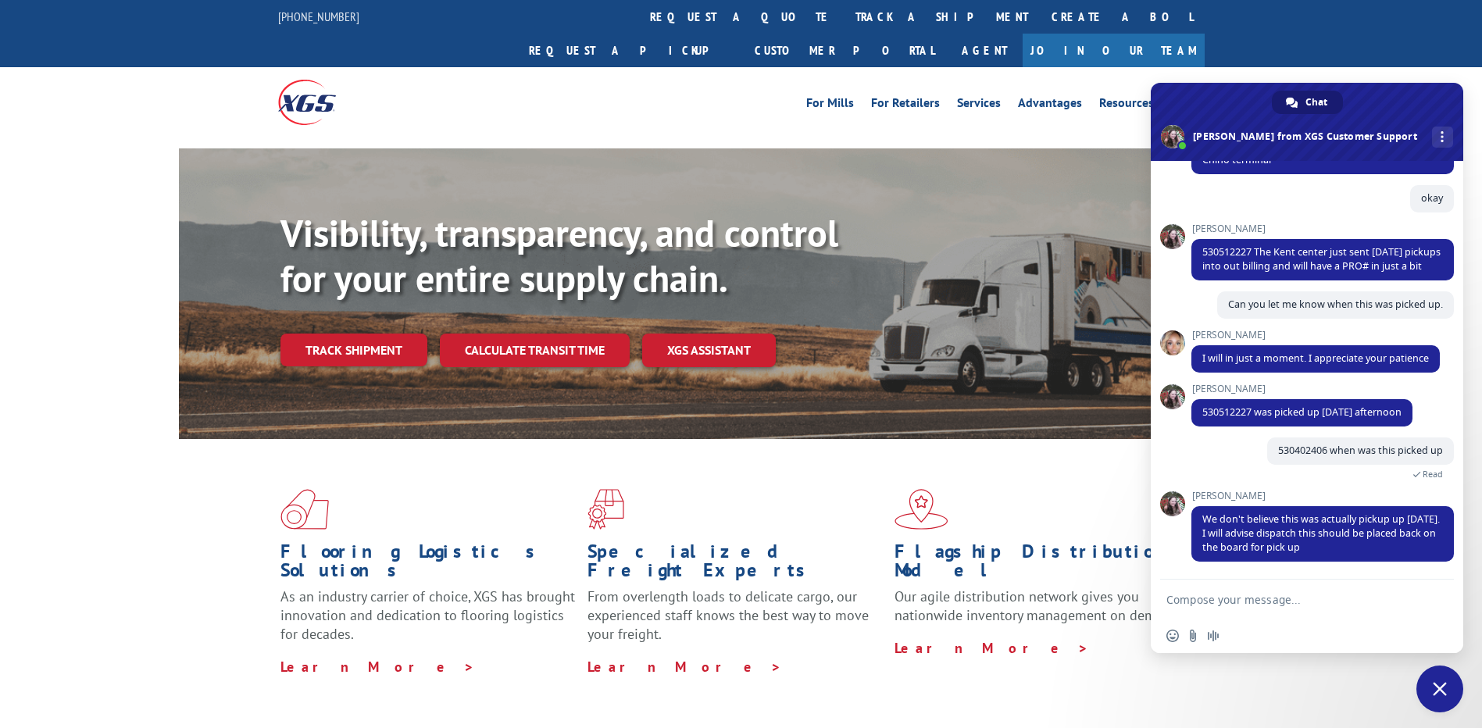
scroll to position [1822, 0]
click at [1275, 598] on textarea "Compose your message..." at bounding box center [1290, 600] width 247 height 14
click at [1279, 593] on textarea "Compose your message..." at bounding box center [1290, 600] width 247 height 14
type textarea "Which BOL you are saying ?"
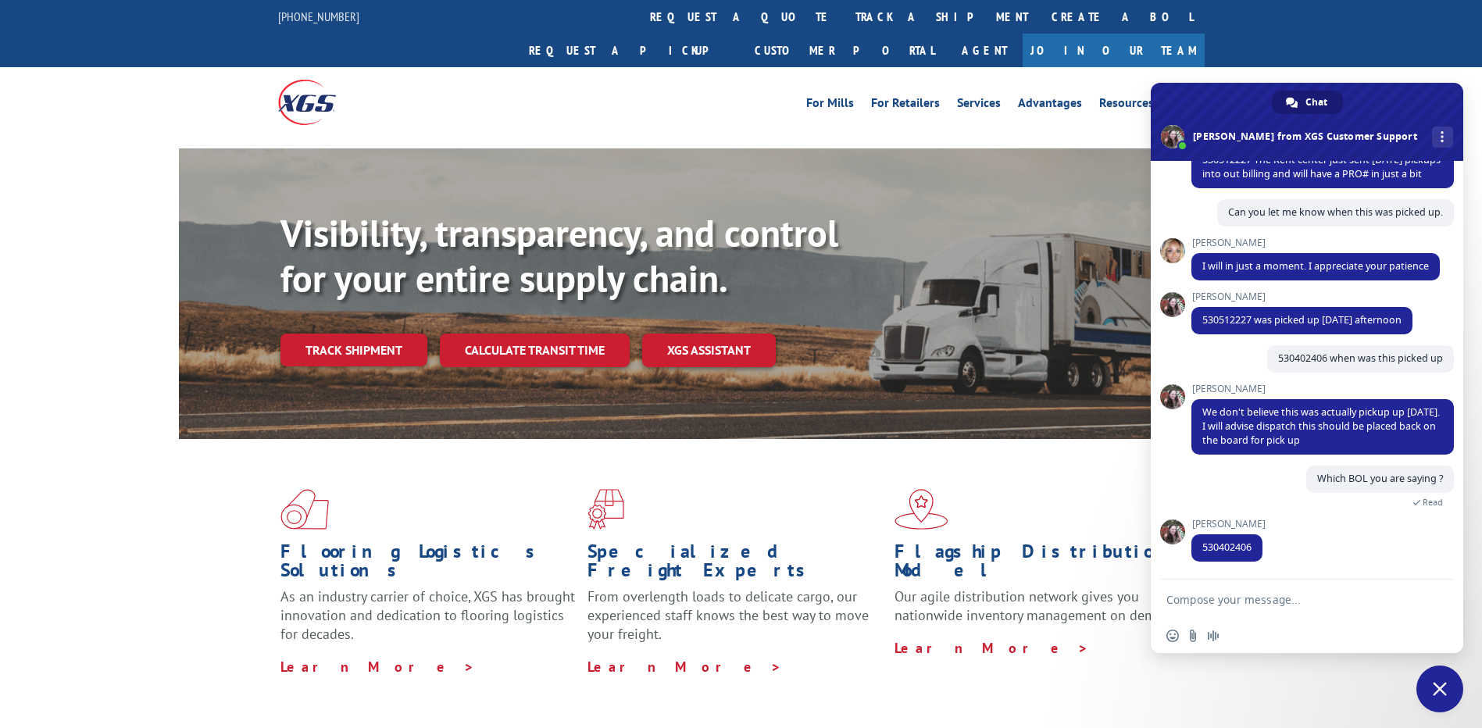
scroll to position [1914, 0]
click at [1231, 553] on span "530402406" at bounding box center [1227, 547] width 49 height 13
click at [1325, 600] on textarea "Compose your message..." at bounding box center [1290, 600] width 247 height 14
type textarea "Can you check y it was not pickedup"
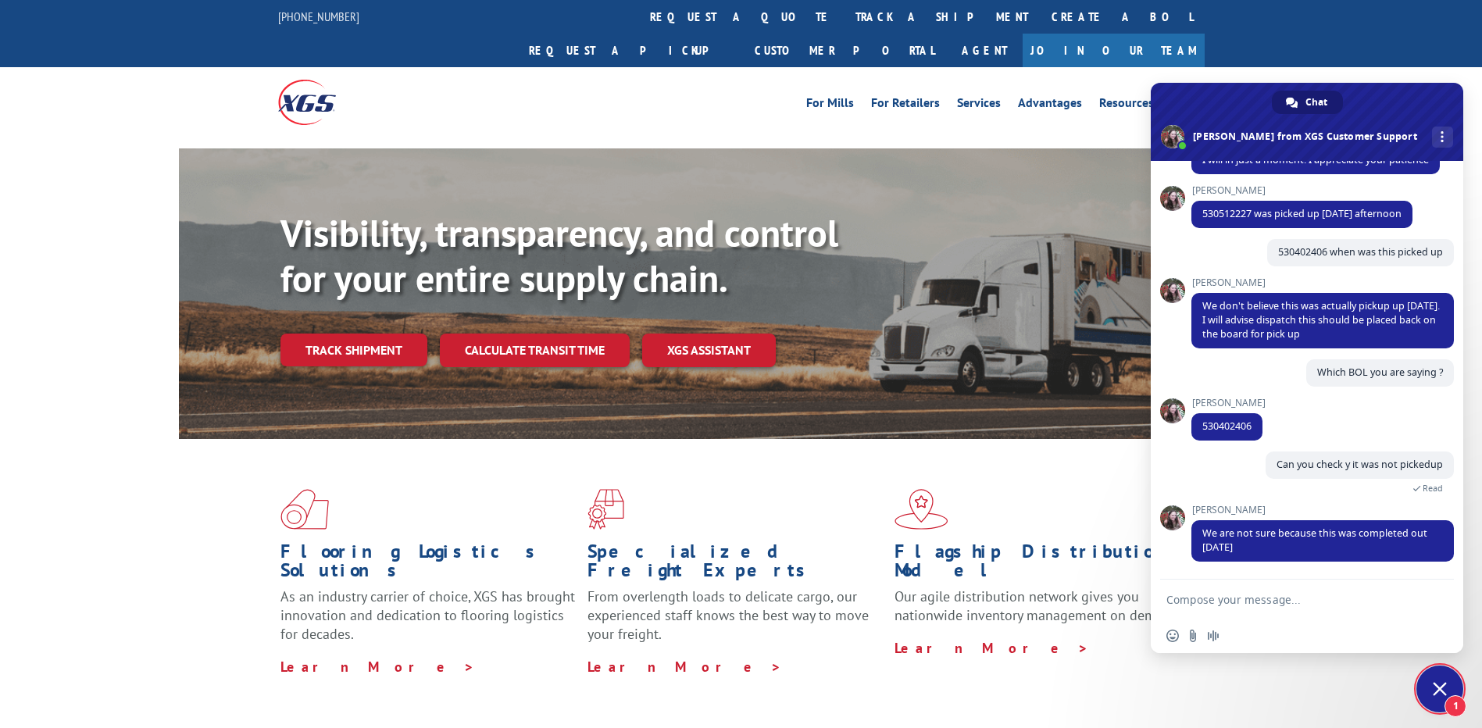
scroll to position [2020, 0]
click at [1264, 607] on form at bounding box center [1290, 601] width 247 height 42
click at [1264, 602] on textarea "Compose your message..." at bounding box center [1290, 600] width 247 height 14
type textarea "Im confused so is this picked up or not ?"
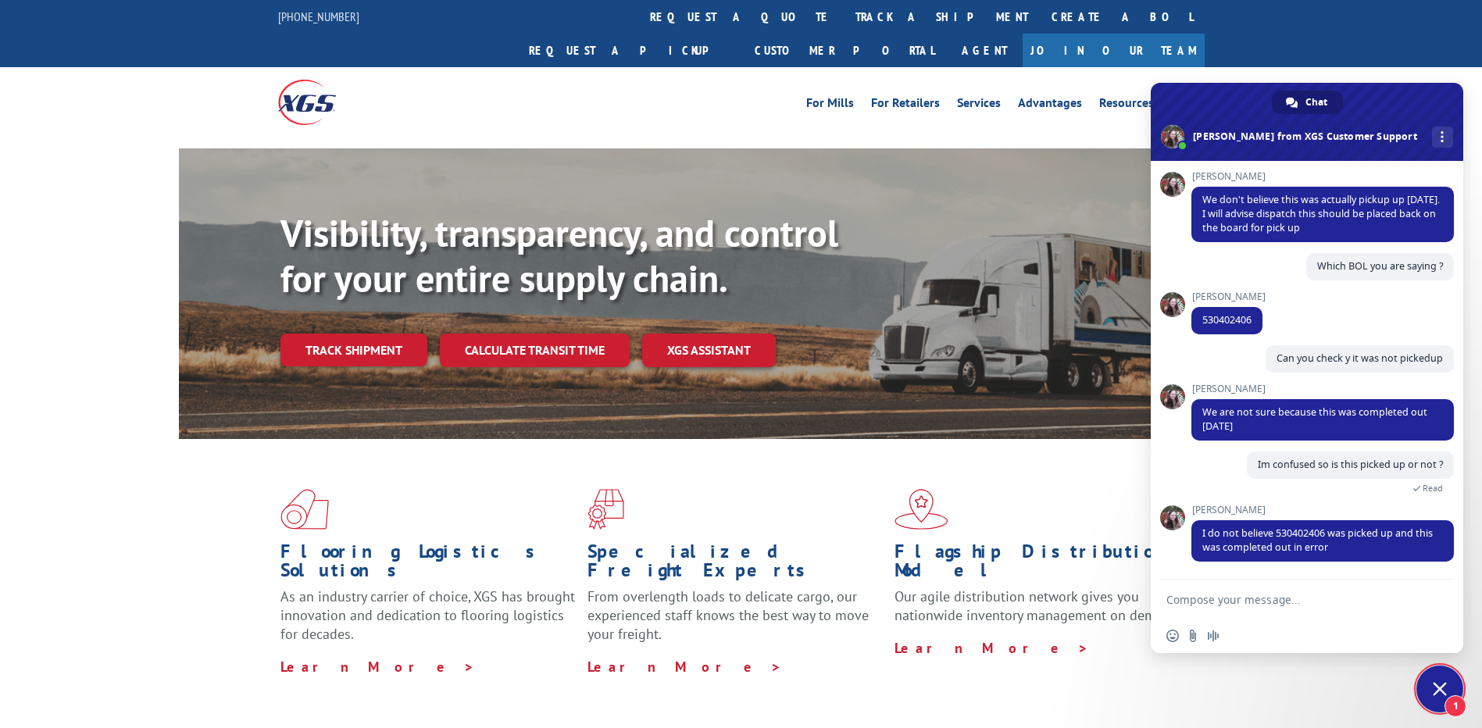
scroll to position [2126, 0]
click at [1216, 611] on form at bounding box center [1290, 601] width 247 height 42
click at [1221, 599] on textarea "Compose your message..." at bounding box center [1290, 600] width 247 height 14
type textarea "Okay"
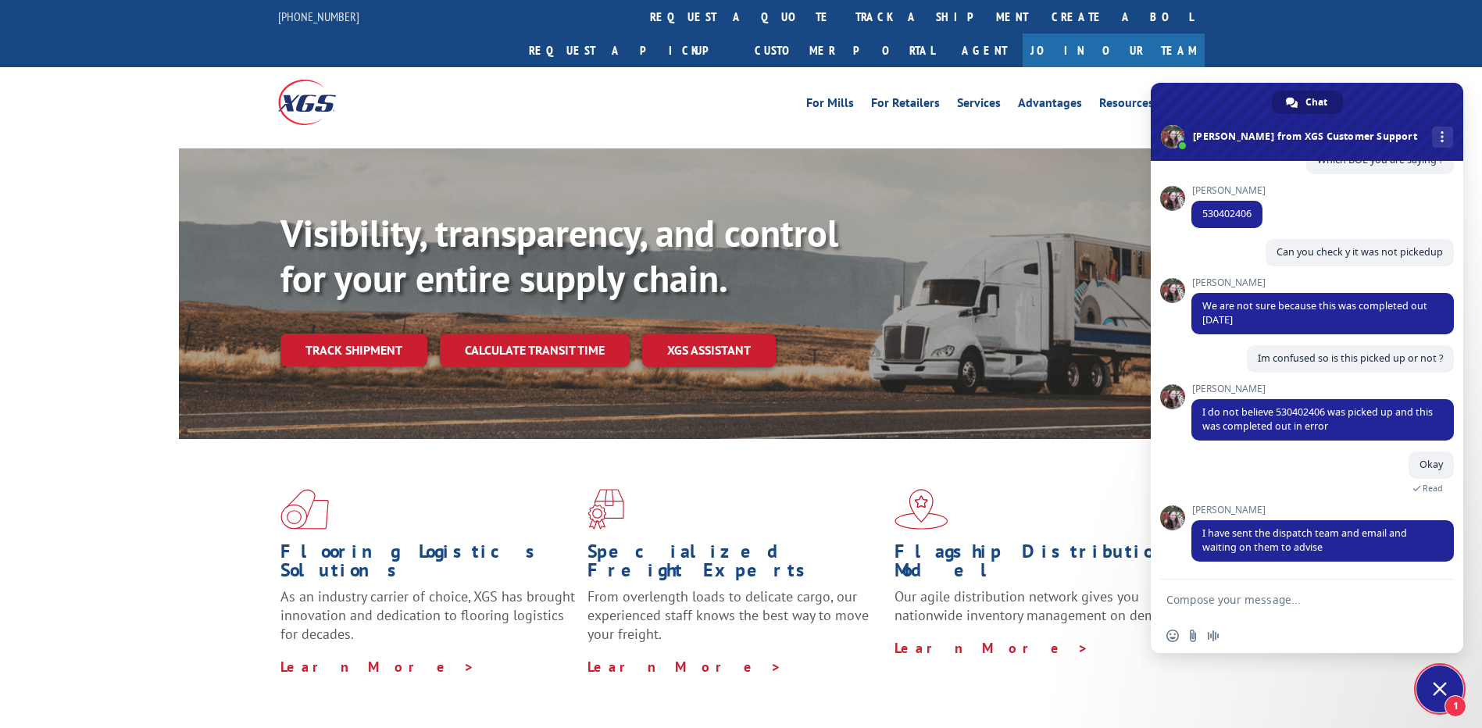
scroll to position [2233, 0]
click at [1293, 585] on form at bounding box center [1290, 601] width 247 height 42
click at [1293, 595] on textarea "Compose your message..." at bounding box center [1290, 600] width 247 height 14
type textarea "Okay"
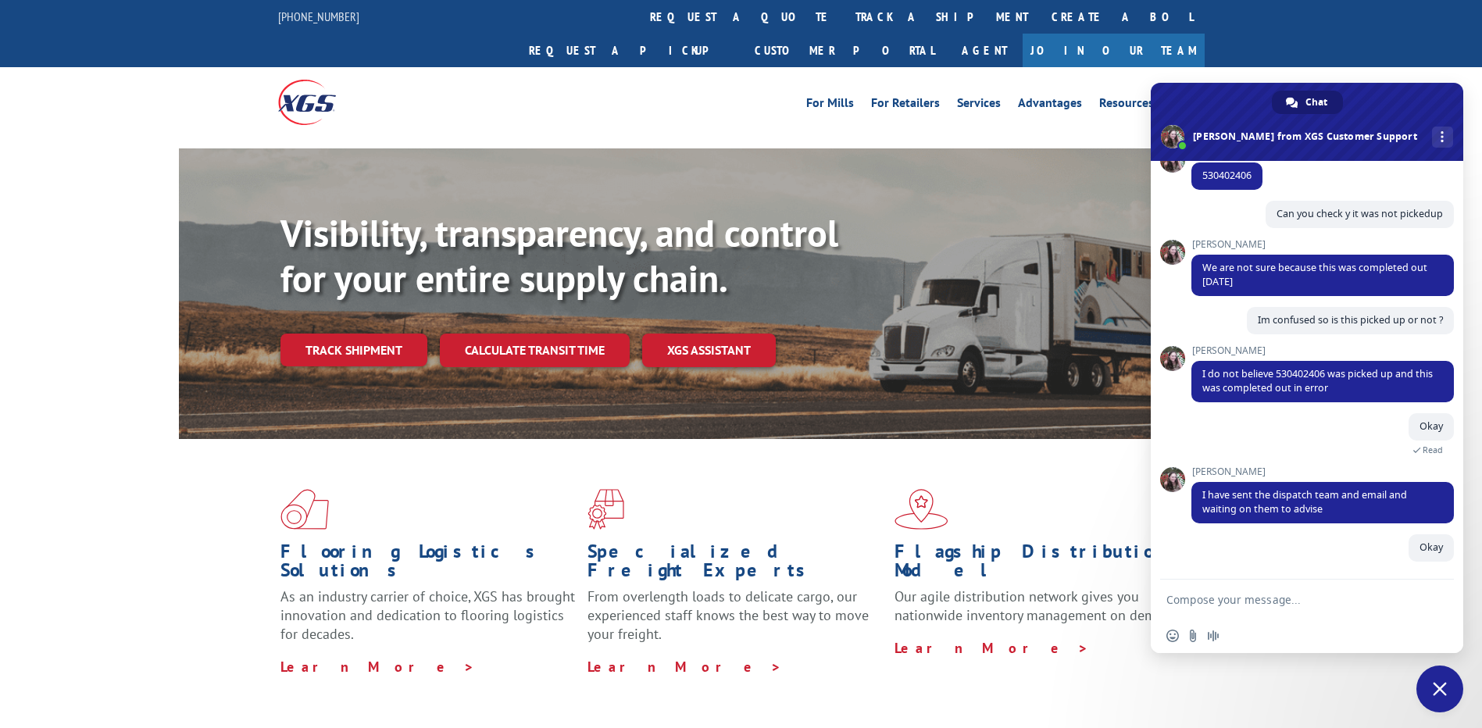
scroll to position [2271, 0]
